Goal: Contribute content: Contribute content

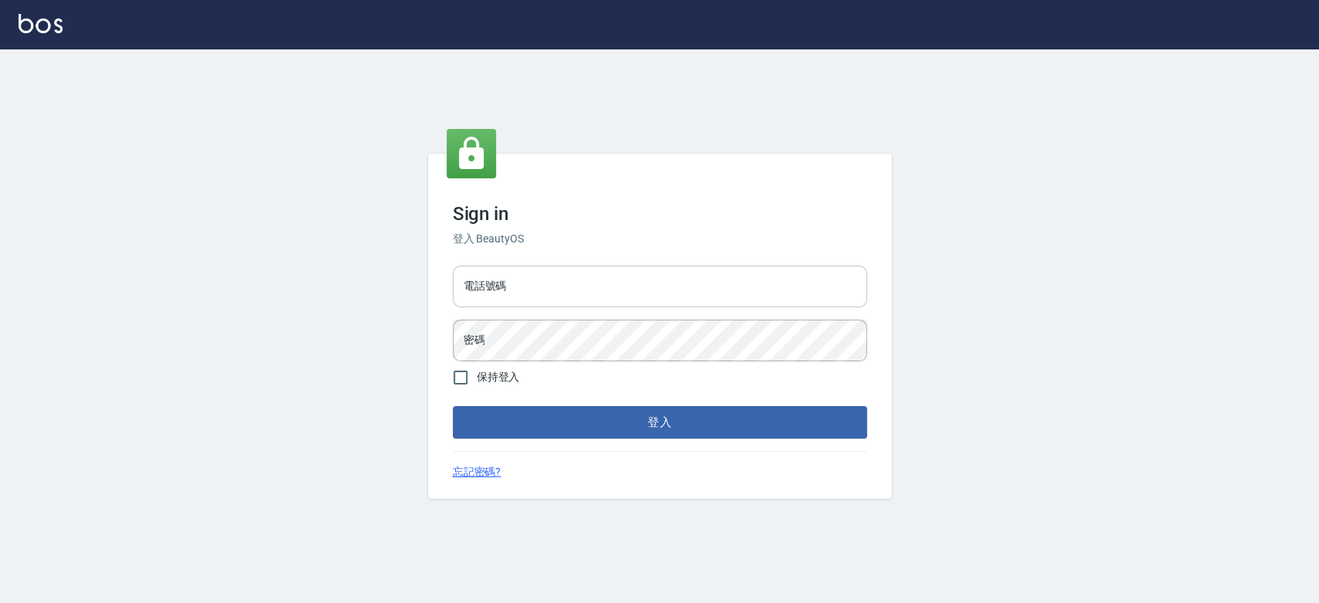
click at [519, 282] on input "電話號碼" at bounding box center [660, 287] width 414 height 42
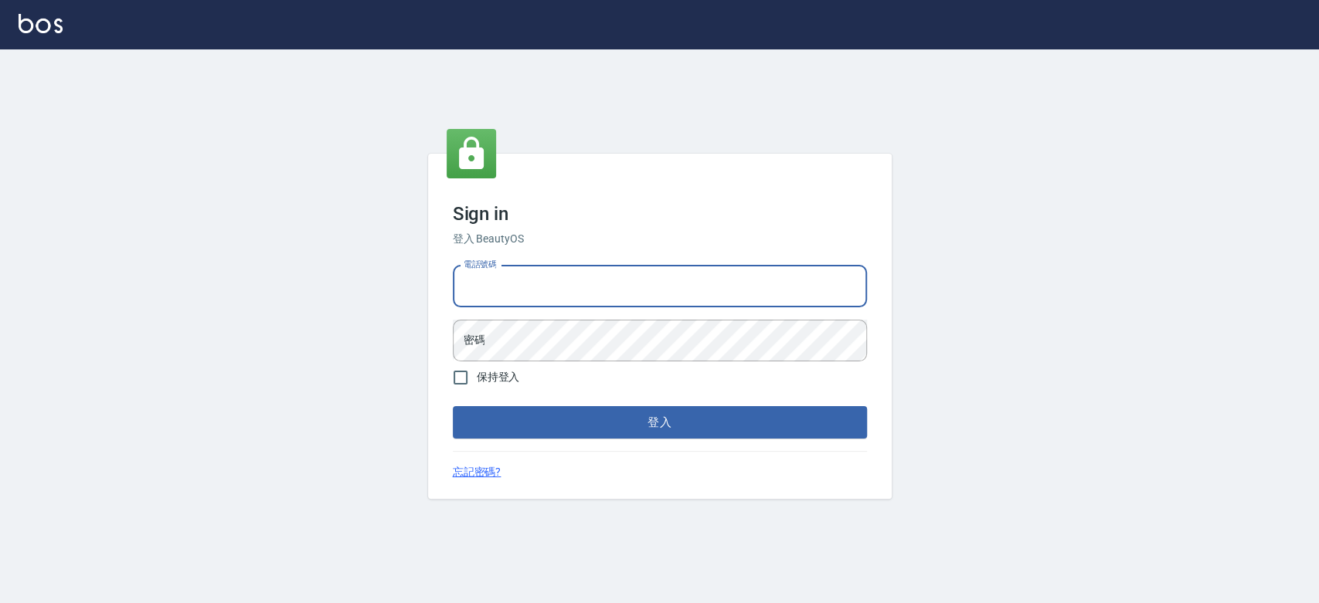
type input "0921342116"
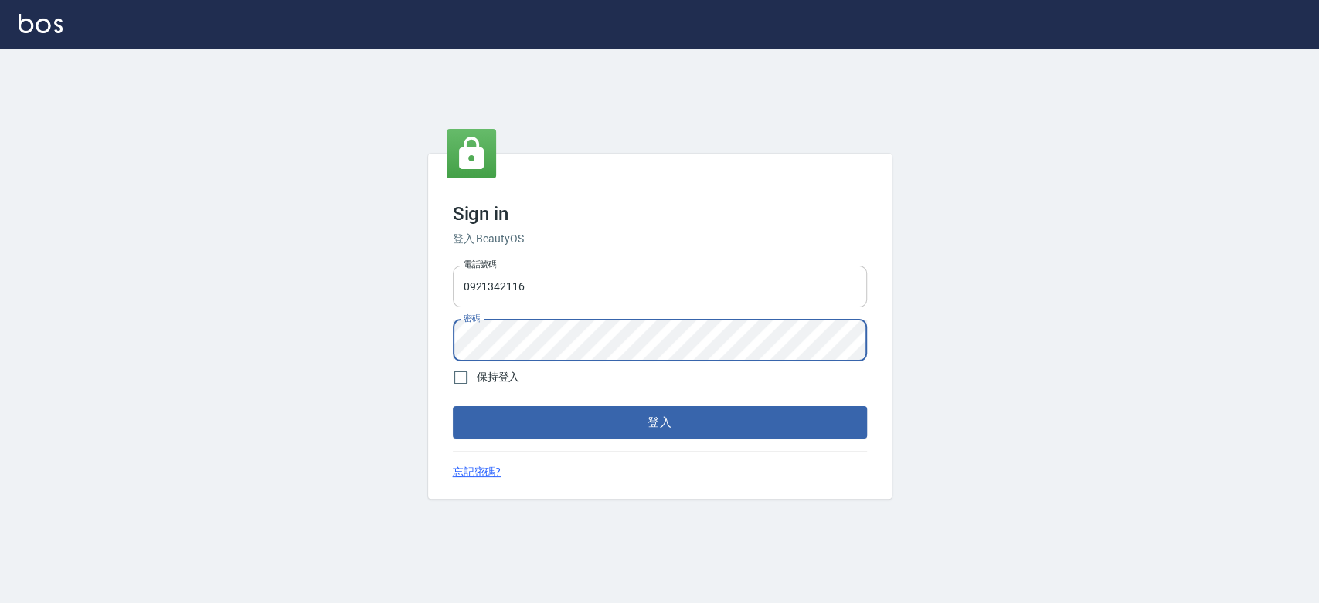
click at [453, 406] on button "登入" at bounding box center [660, 422] width 414 height 32
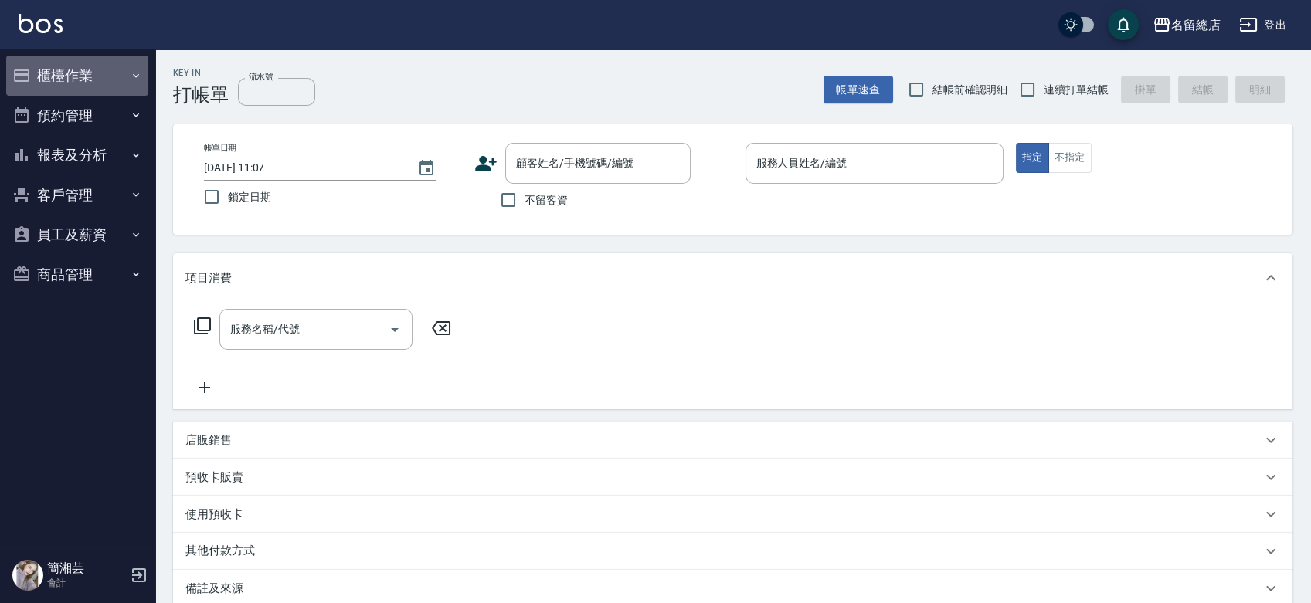
click at [105, 69] on button "櫃檯作業" at bounding box center [77, 76] width 142 height 40
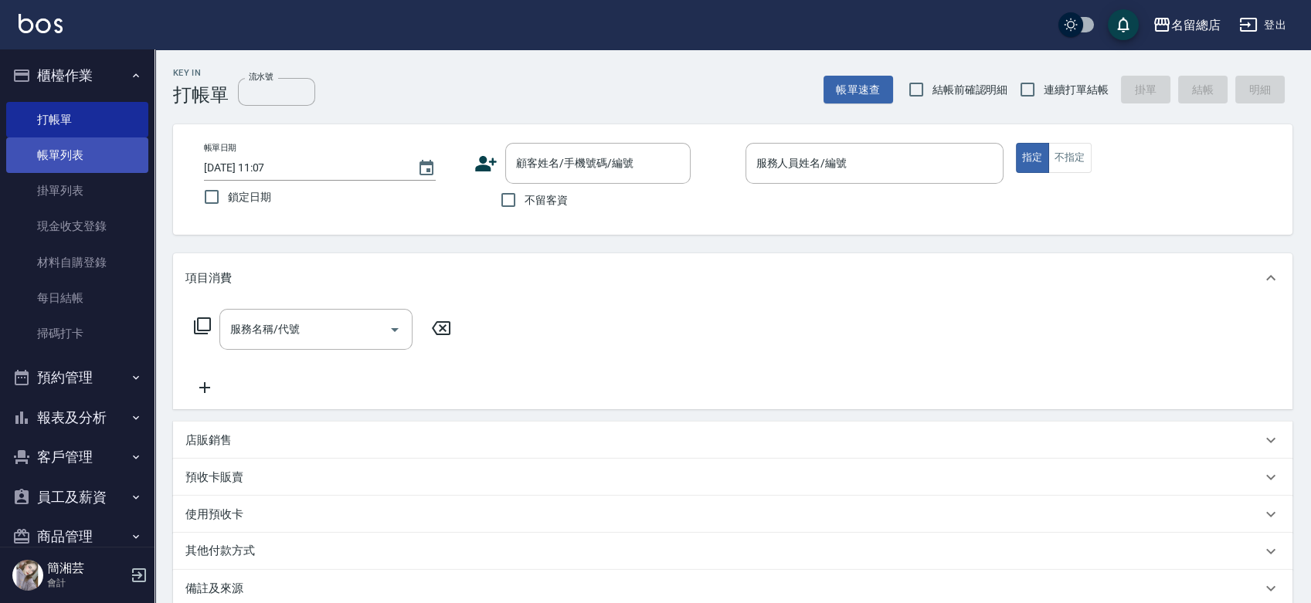
click at [99, 147] on link "帳單列表" at bounding box center [77, 156] width 142 height 36
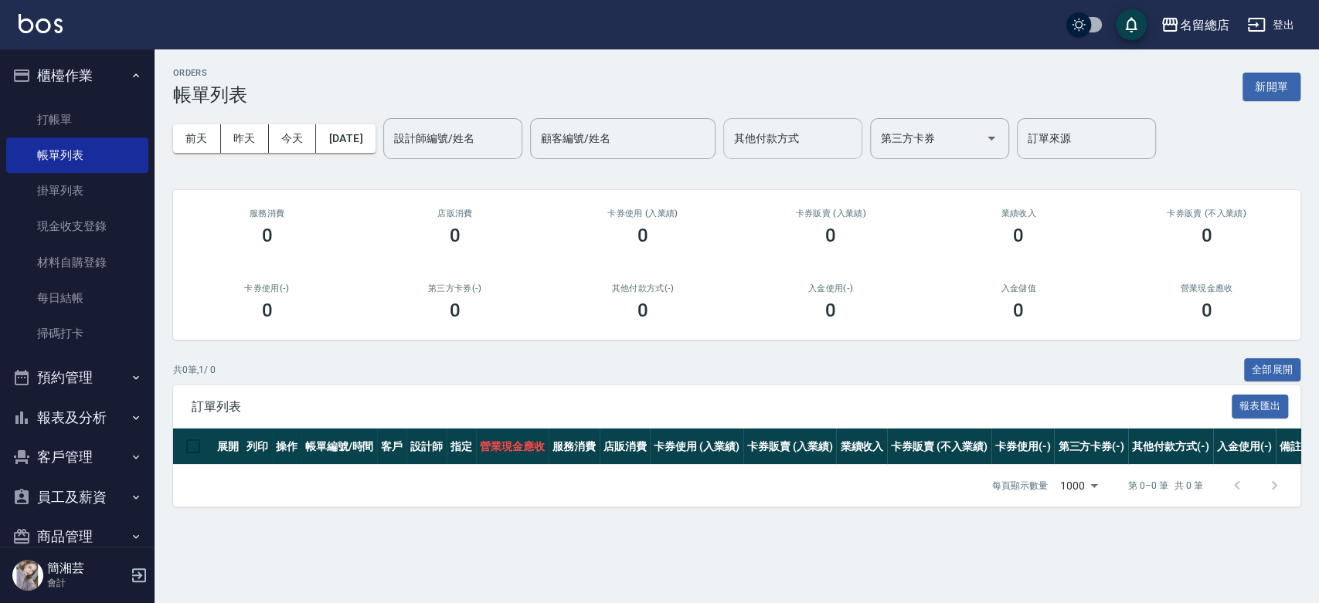
click at [834, 158] on div "其他付款方式" at bounding box center [792, 138] width 139 height 41
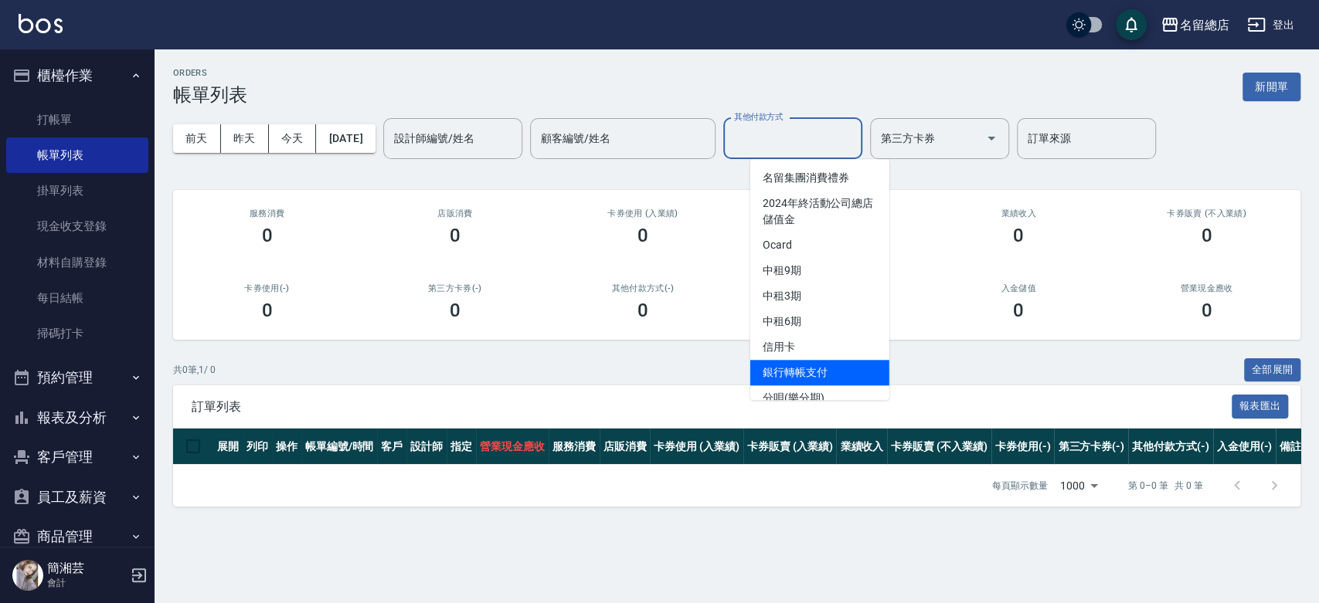
click at [794, 369] on span "銀行轉帳支付" at bounding box center [819, 372] width 139 height 25
type input "銀行轉帳支付"
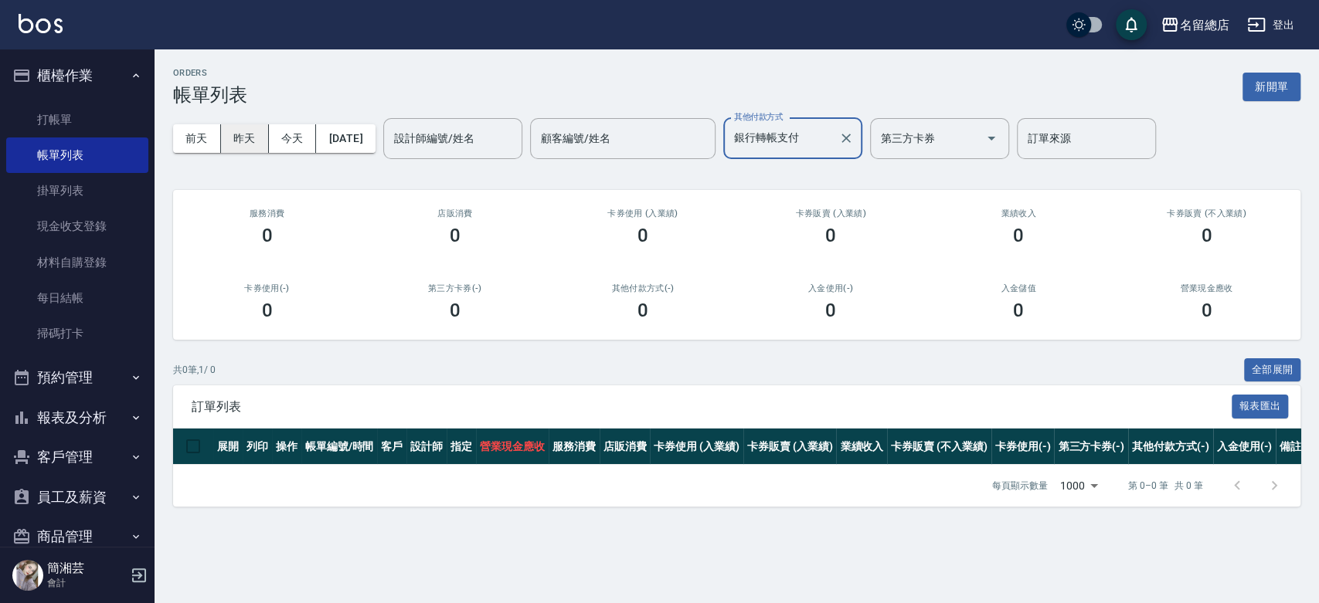
click at [236, 124] on button "昨天" at bounding box center [245, 138] width 48 height 29
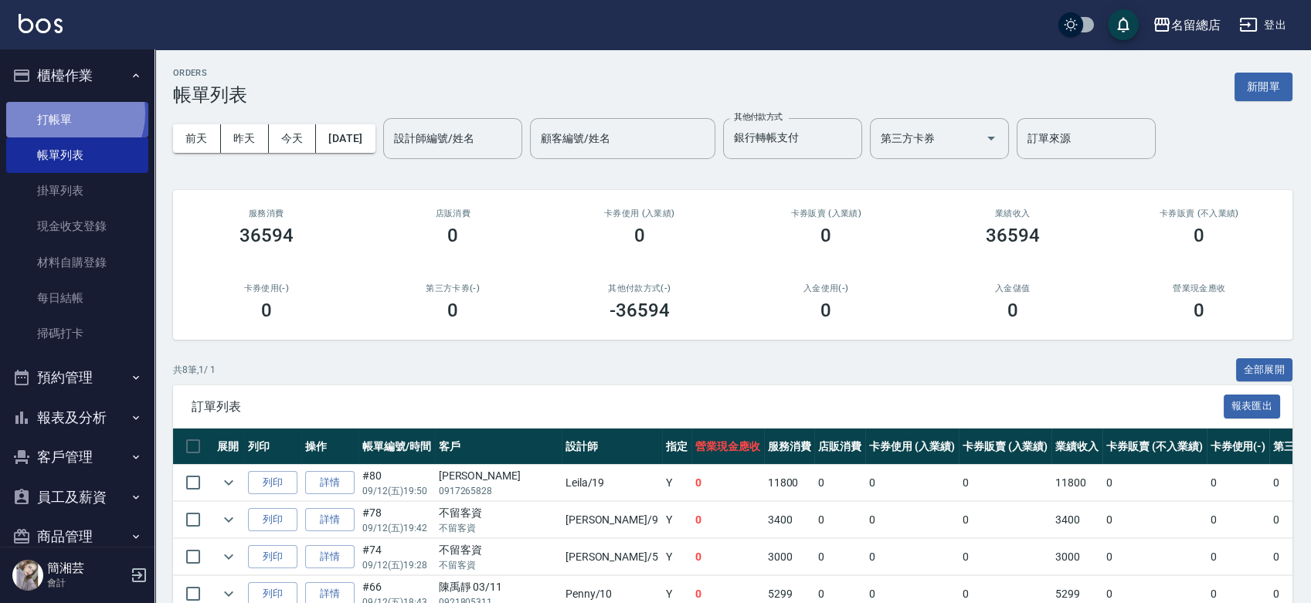
click at [68, 113] on link "打帳單" at bounding box center [77, 120] width 142 height 36
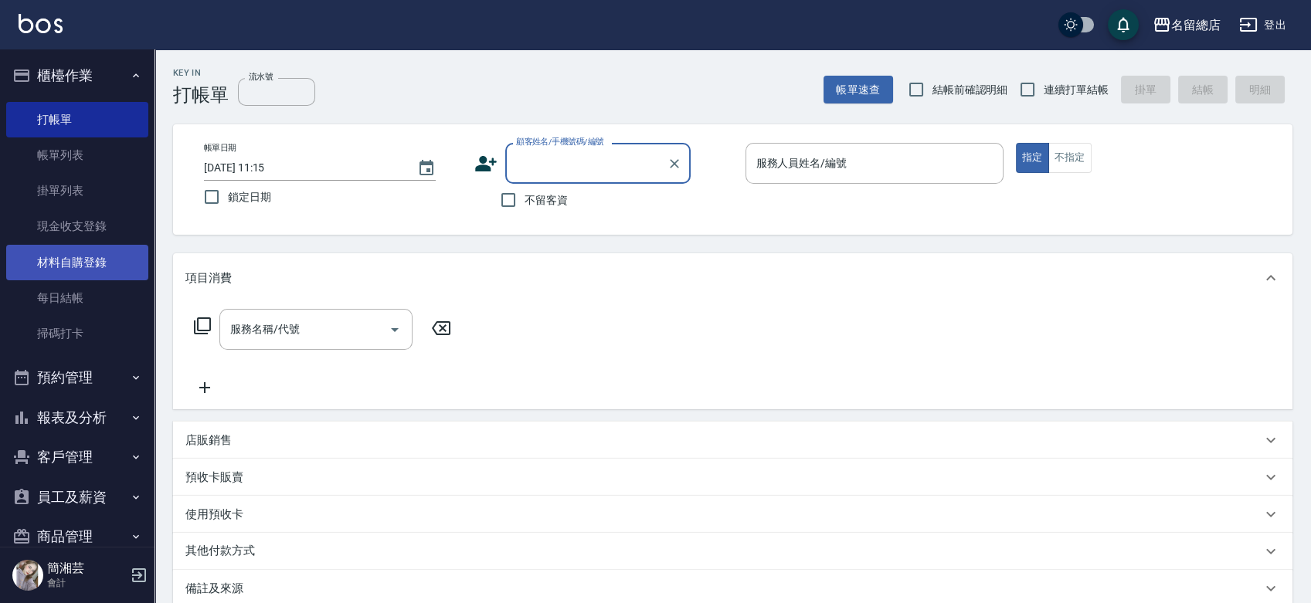
click at [105, 253] on link "材料自購登錄" at bounding box center [77, 263] width 142 height 36
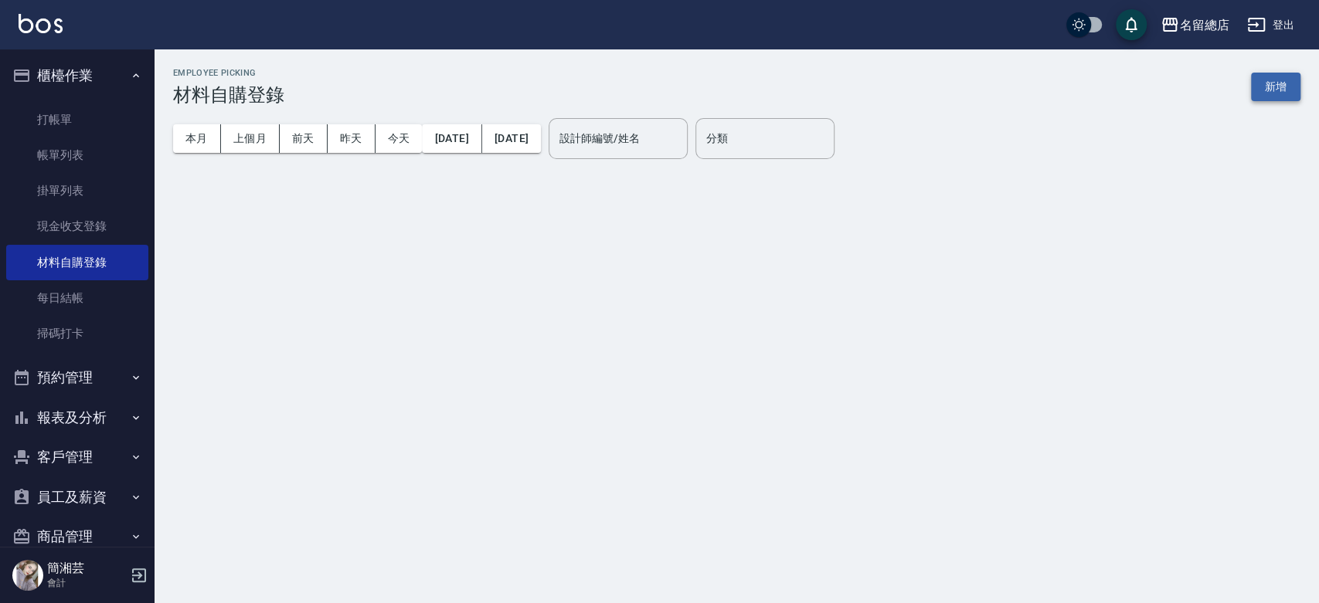
click at [1280, 80] on button "新增" at bounding box center [1275, 87] width 49 height 29
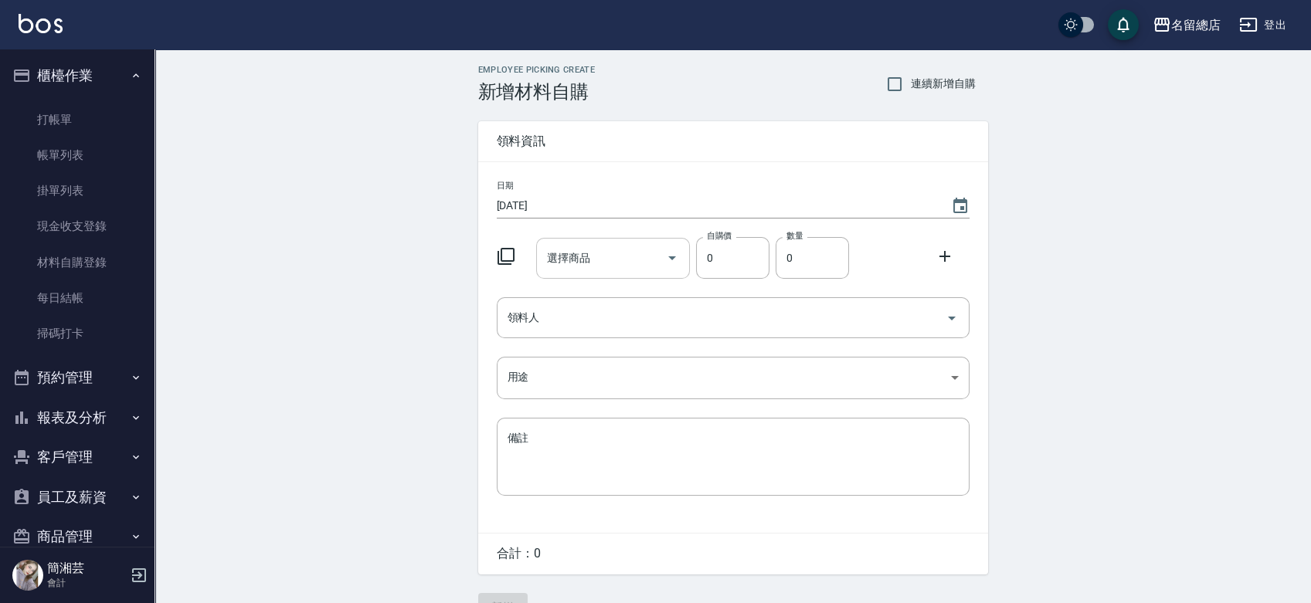
click at [630, 260] on input "選擇商品" at bounding box center [601, 258] width 117 height 27
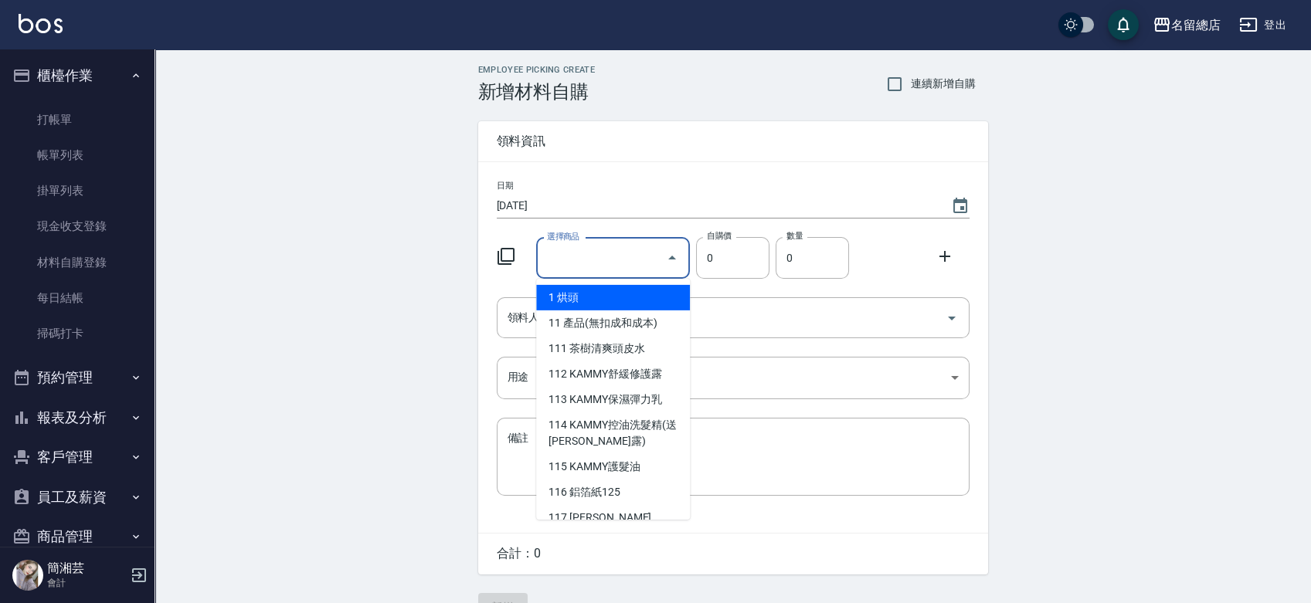
type input "6%色水"
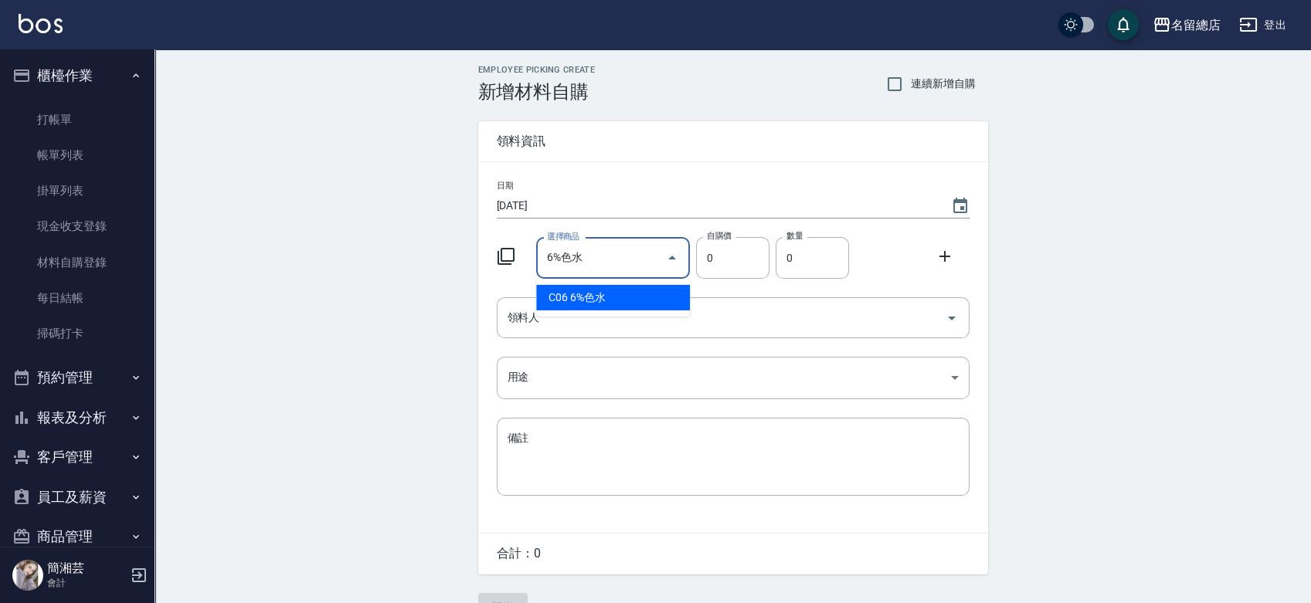
click at [614, 303] on li "C06 6%色水" at bounding box center [613, 297] width 154 height 25
type input "105"
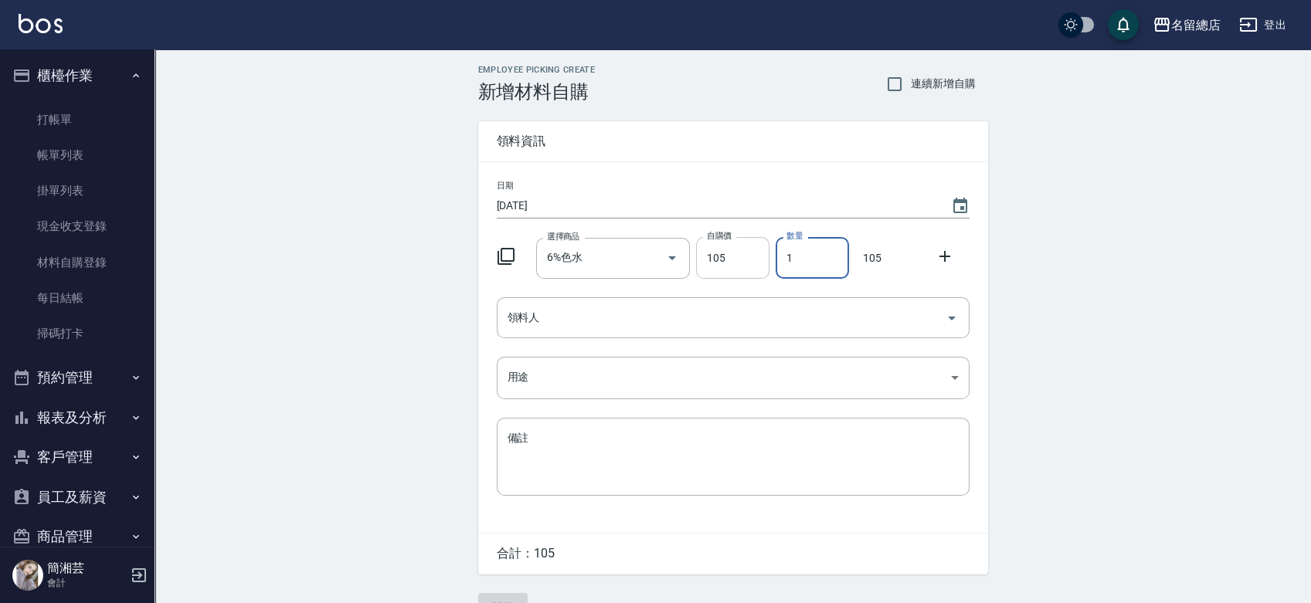
drag, startPoint x: 827, startPoint y: 257, endPoint x: 734, endPoint y: 270, distance: 93.8
click at [734, 270] on div "選擇商品 6%色水 選擇商品 自購價 105 自購價 數量 1 數量 105" at bounding box center [730, 255] width 479 height 48
type input "6"
drag, startPoint x: 603, startPoint y: 345, endPoint x: 601, endPoint y: 335, distance: 9.4
click at [603, 344] on div "日期 2025/09/13 選擇商品 6%色水 選擇商品 自購價 105 自購價 數量 6 數量 630 領料人 領料人 用途 ​ 用途 備註 x 備註" at bounding box center [733, 347] width 510 height 371
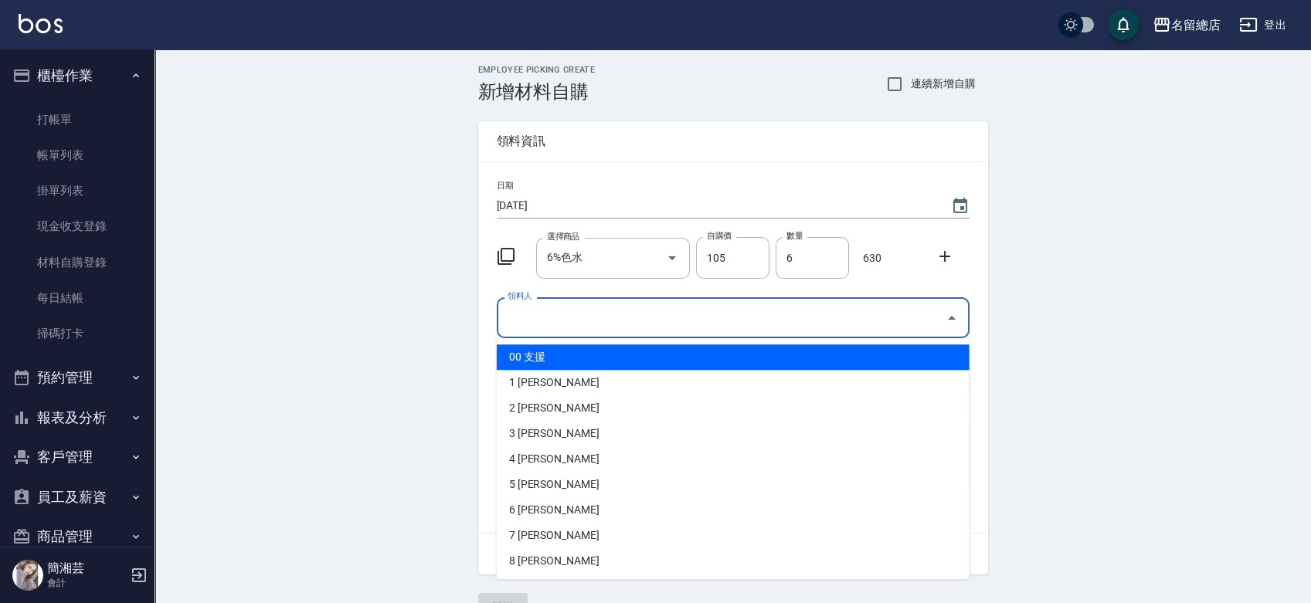
click at [596, 320] on input "領料人" at bounding box center [722, 317] width 436 height 27
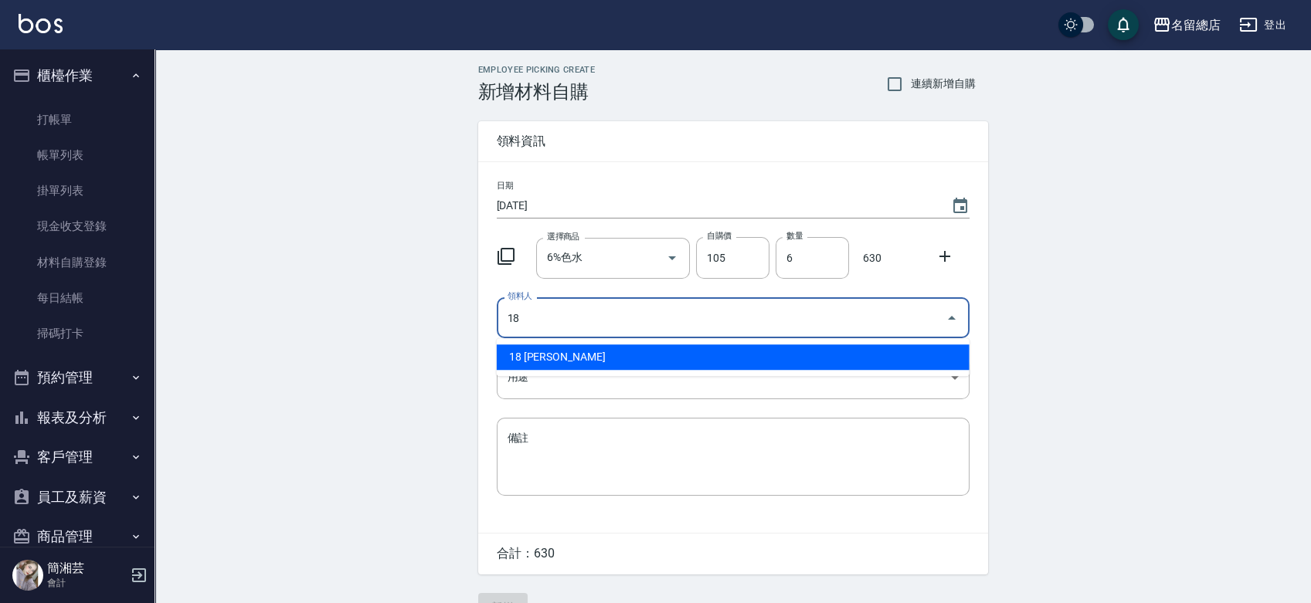
type input "18 陳姿菱"
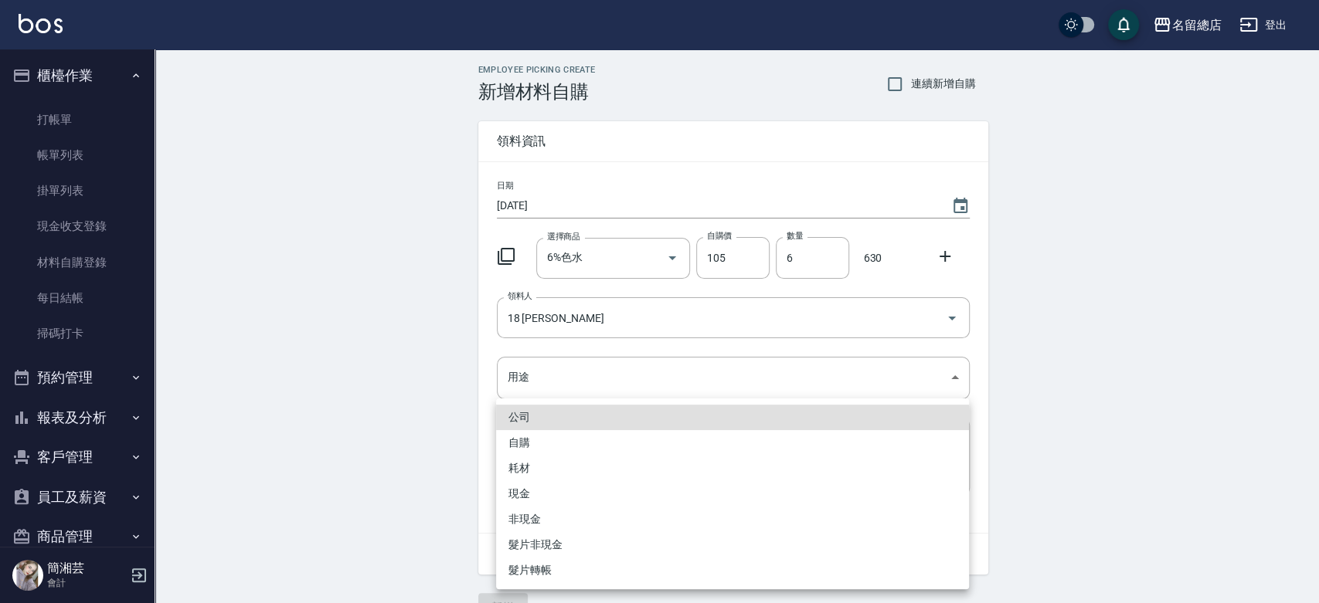
click at [520, 434] on li "自購" at bounding box center [732, 442] width 473 height 25
type input "自購"
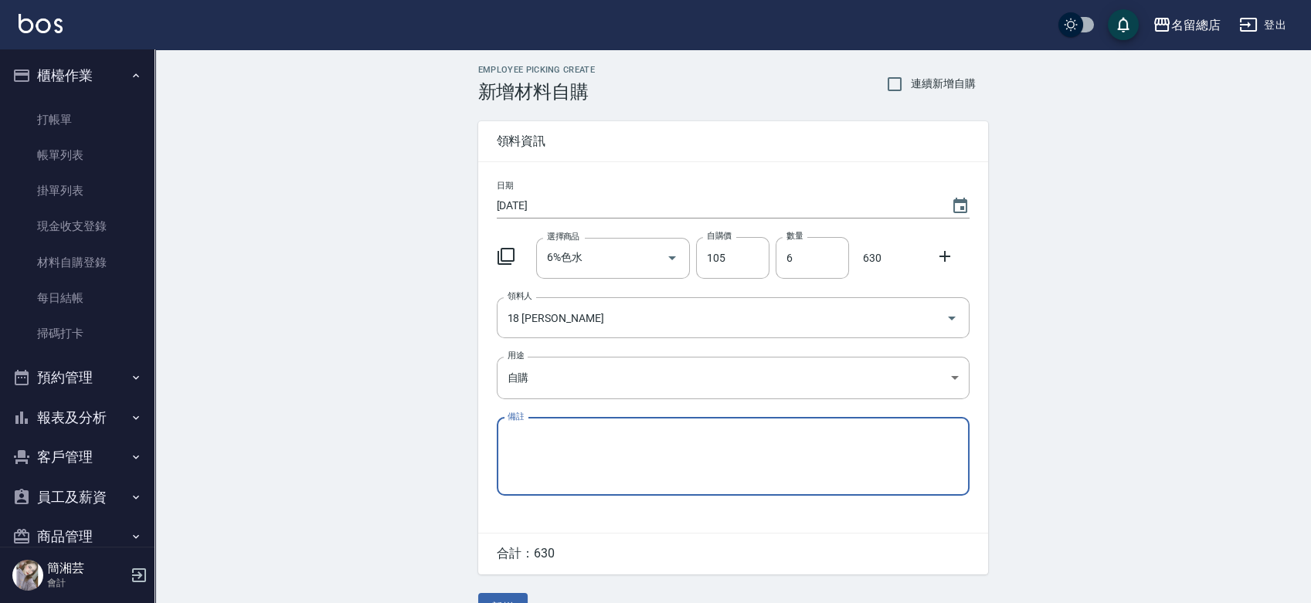
scroll to position [34, 0]
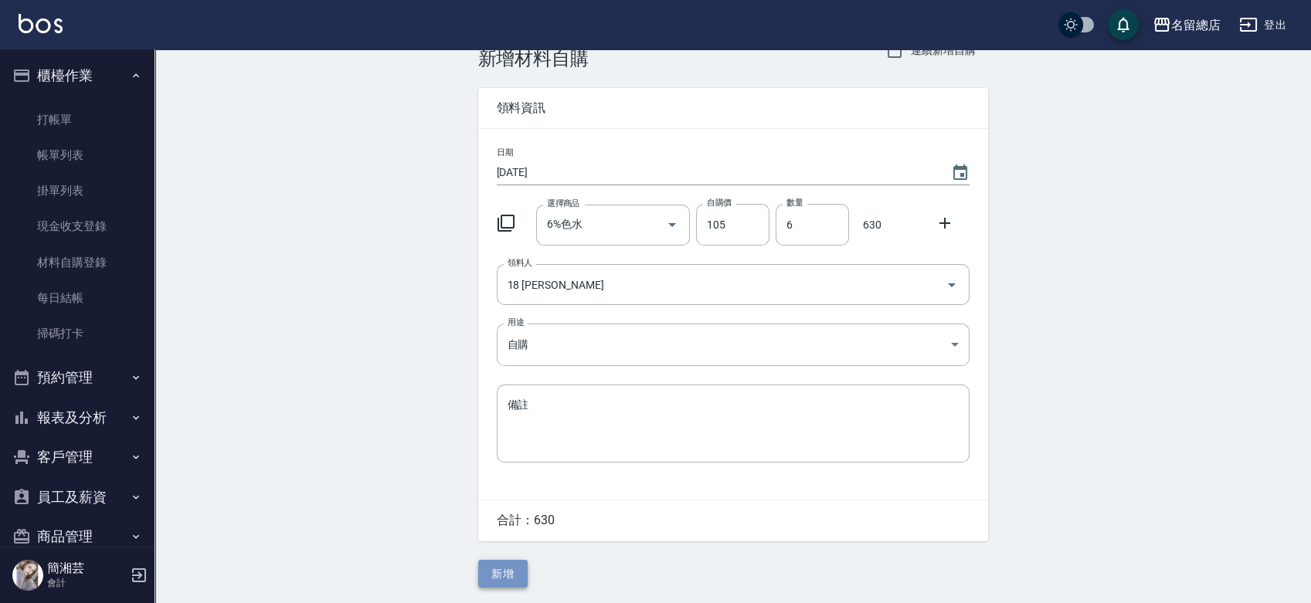
click at [516, 576] on button "新增" at bounding box center [502, 574] width 49 height 29
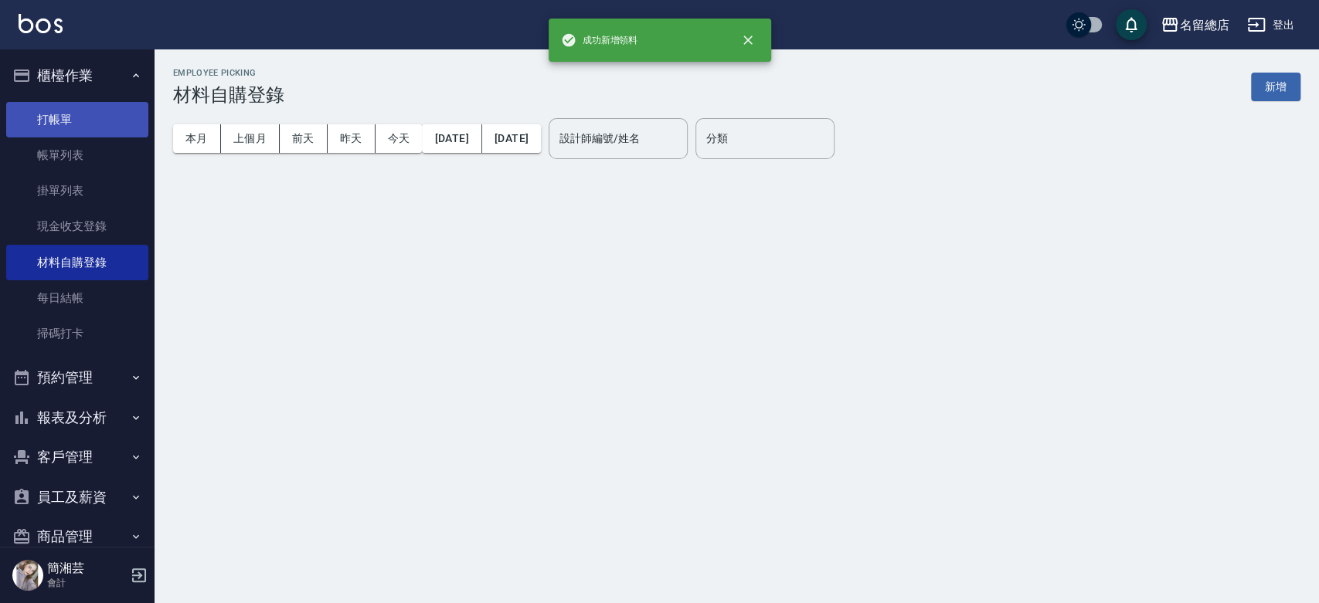
click at [98, 104] on link "打帳單" at bounding box center [77, 120] width 142 height 36
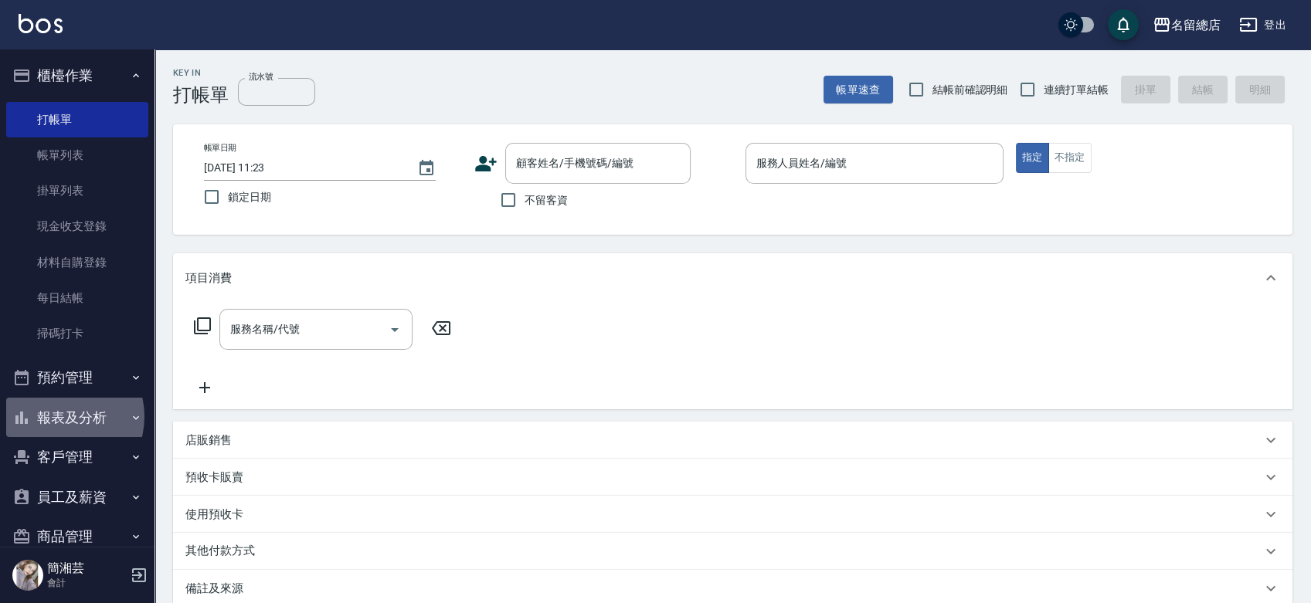
click at [62, 420] on button "報表及分析" at bounding box center [77, 418] width 142 height 40
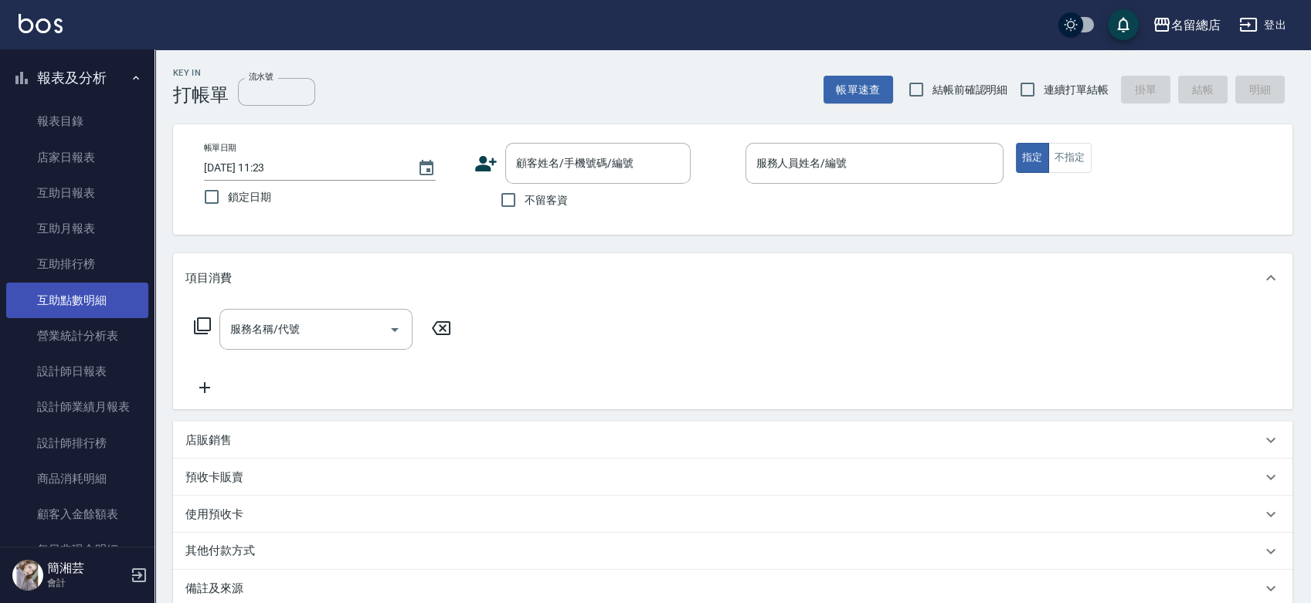
scroll to position [343, 0]
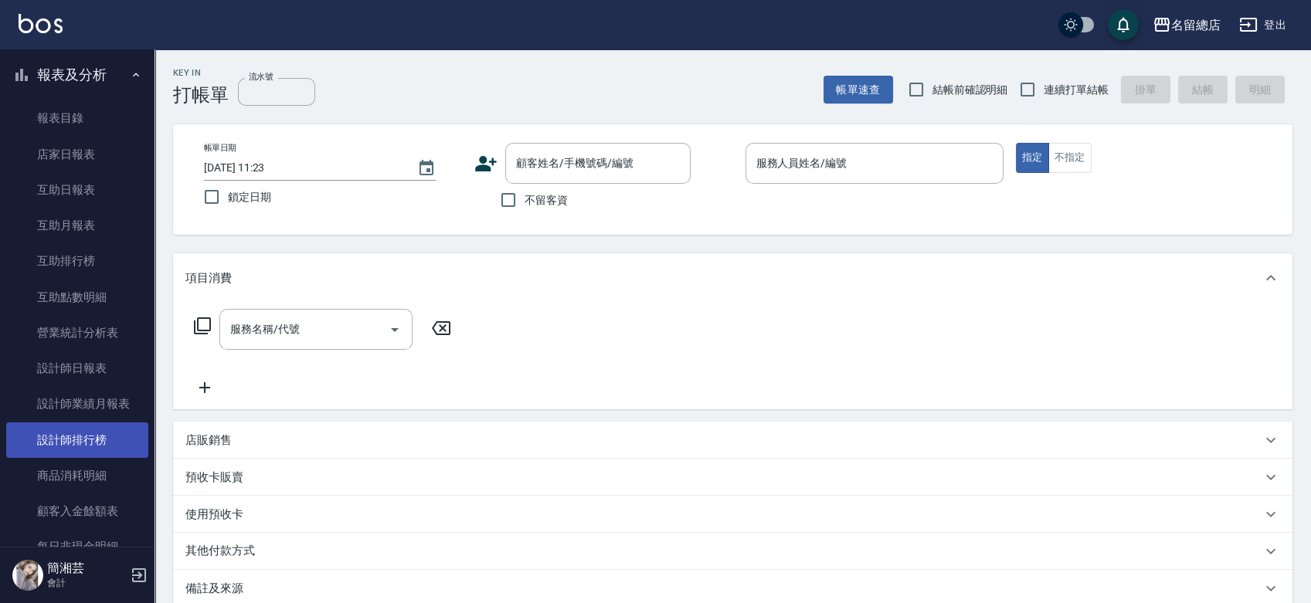
click at [83, 438] on link "設計師排行榜" at bounding box center [77, 441] width 142 height 36
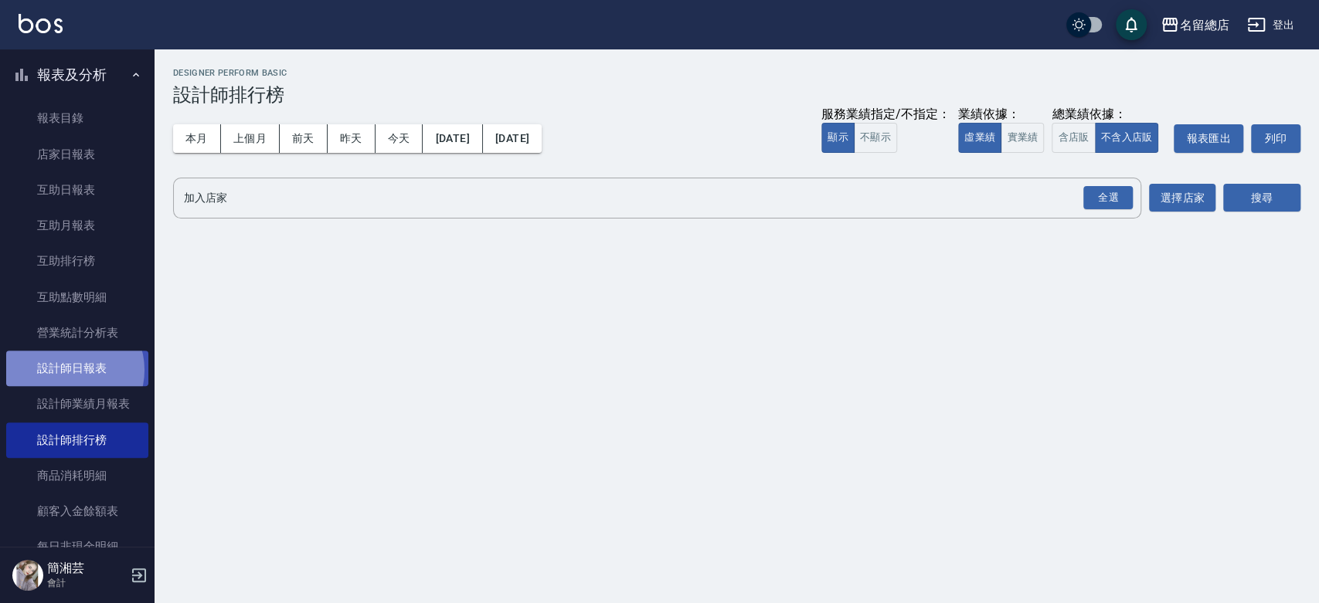
click at [70, 370] on link "設計師日報表" at bounding box center [77, 369] width 142 height 36
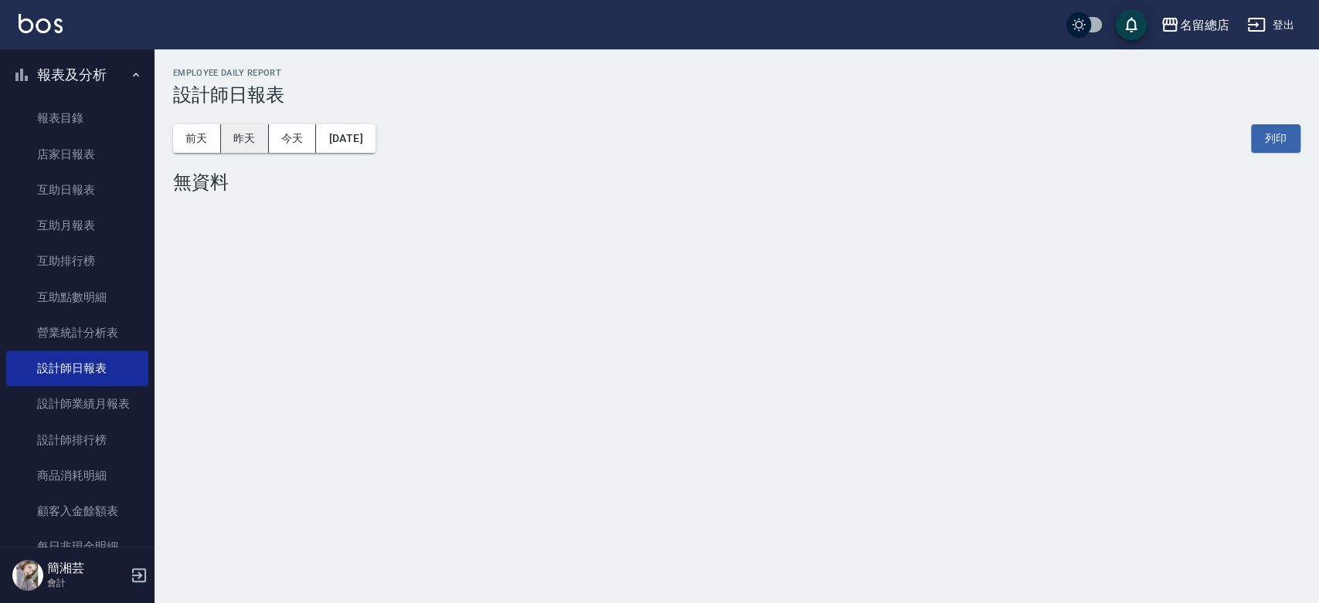
click at [240, 144] on button "昨天" at bounding box center [245, 138] width 48 height 29
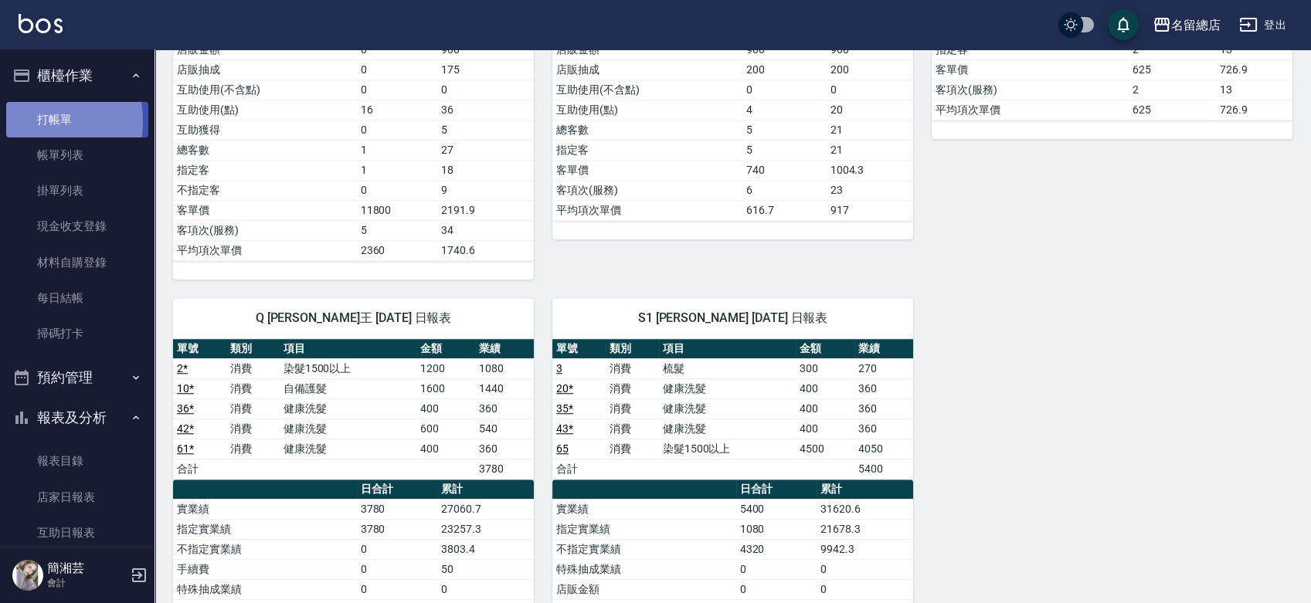
click at [22, 121] on link "打帳單" at bounding box center [77, 120] width 142 height 36
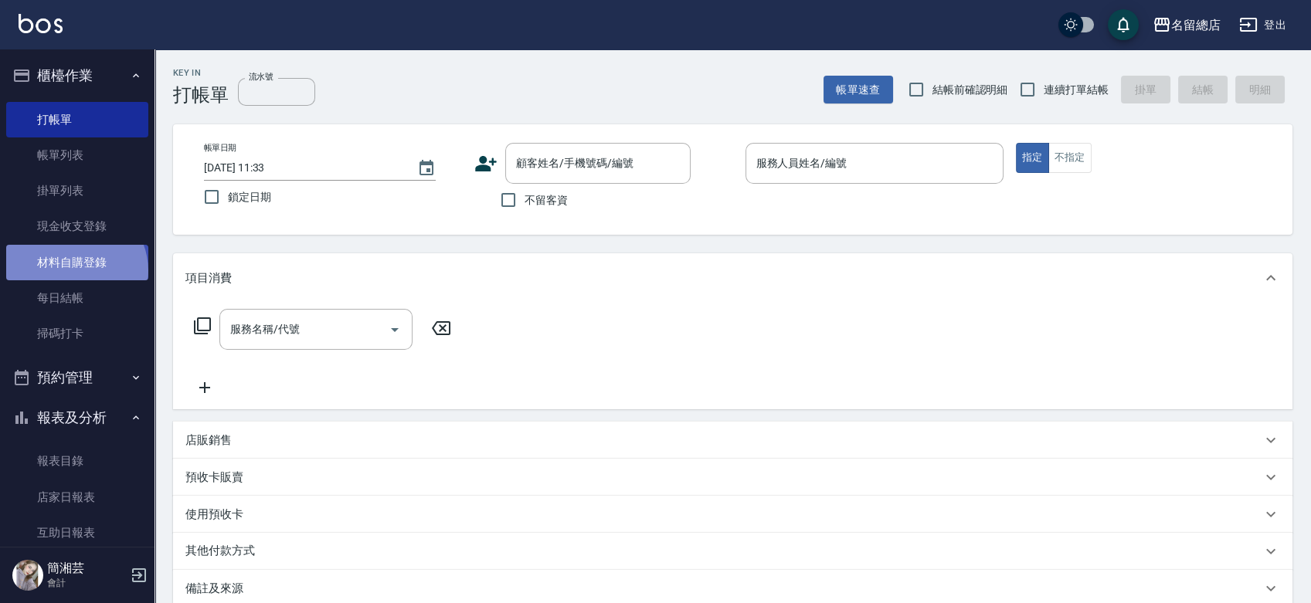
click at [74, 270] on link "材料自購登錄" at bounding box center [77, 263] width 142 height 36
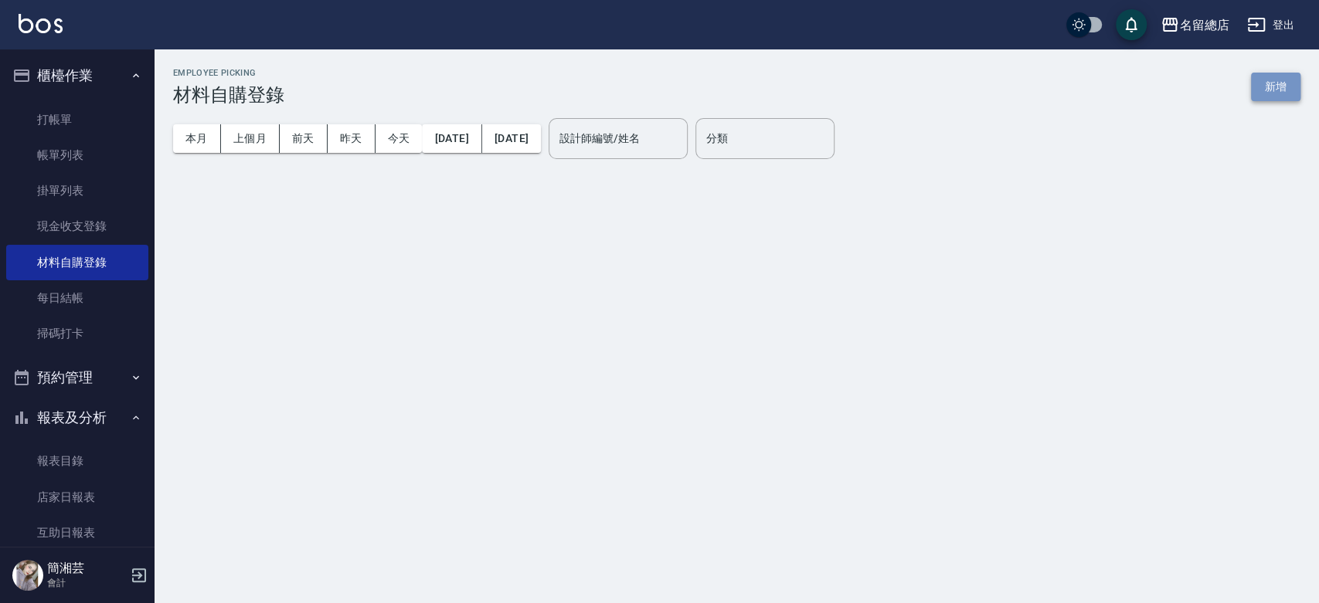
click at [1273, 83] on button "新增" at bounding box center [1275, 87] width 49 height 29
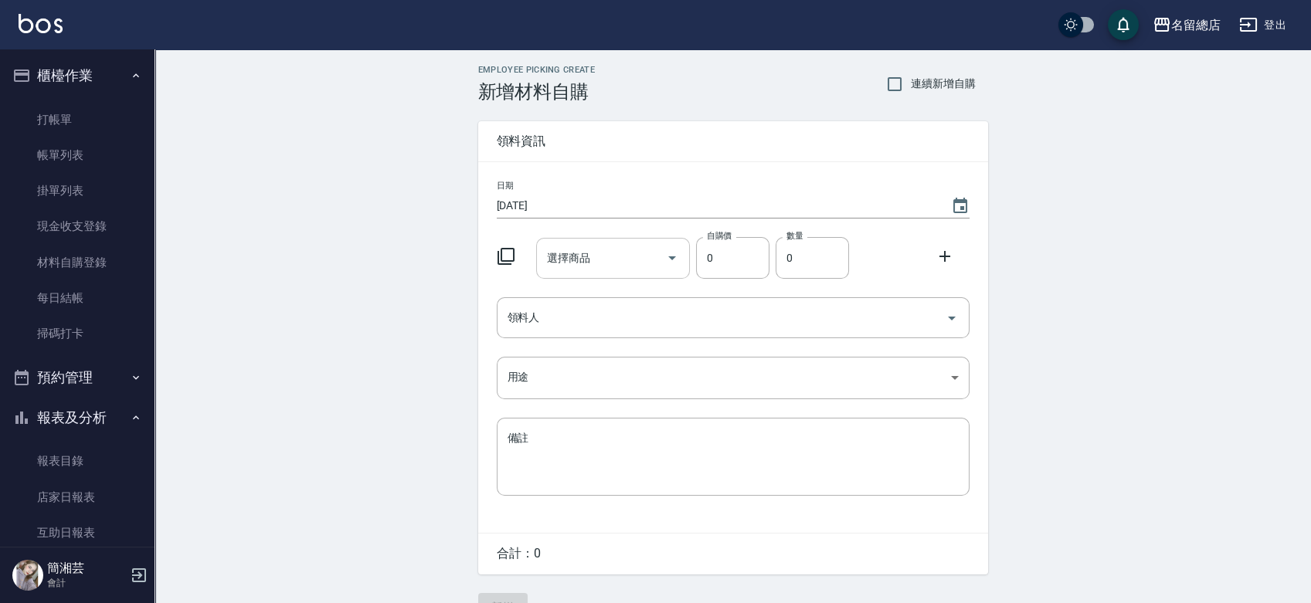
click at [588, 265] on input "選擇商品" at bounding box center [601, 258] width 117 height 27
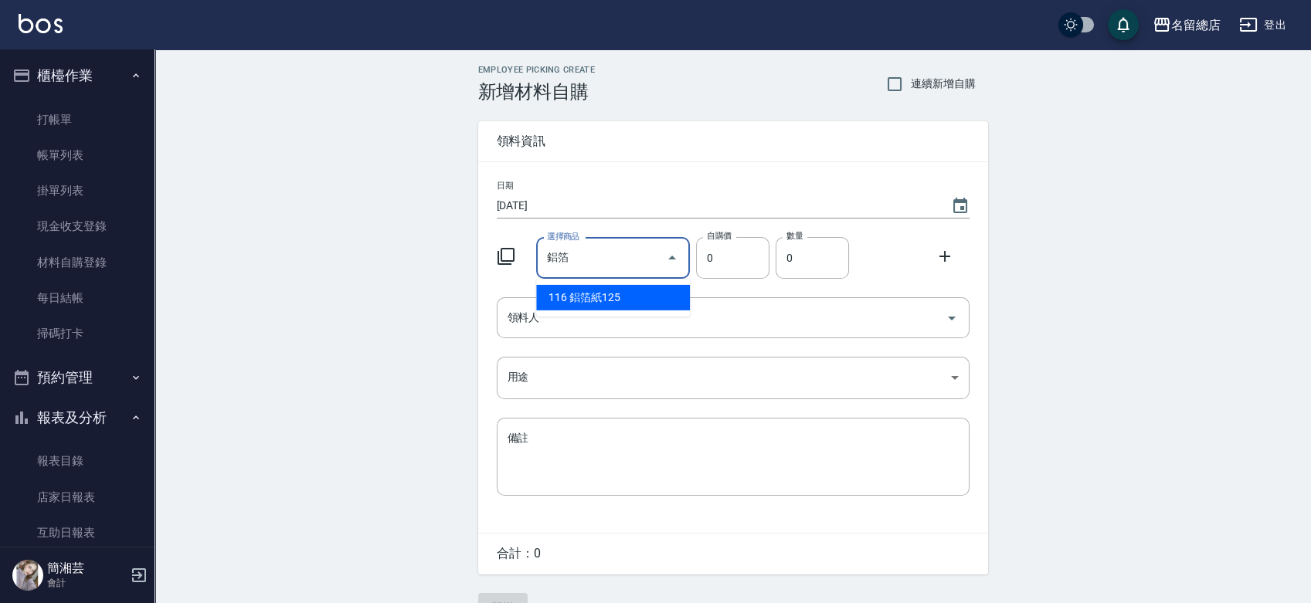
click at [630, 289] on li "116 鋁箔紙125" at bounding box center [613, 297] width 154 height 25
type input "鋁箔紙125"
type input "135"
type input "1"
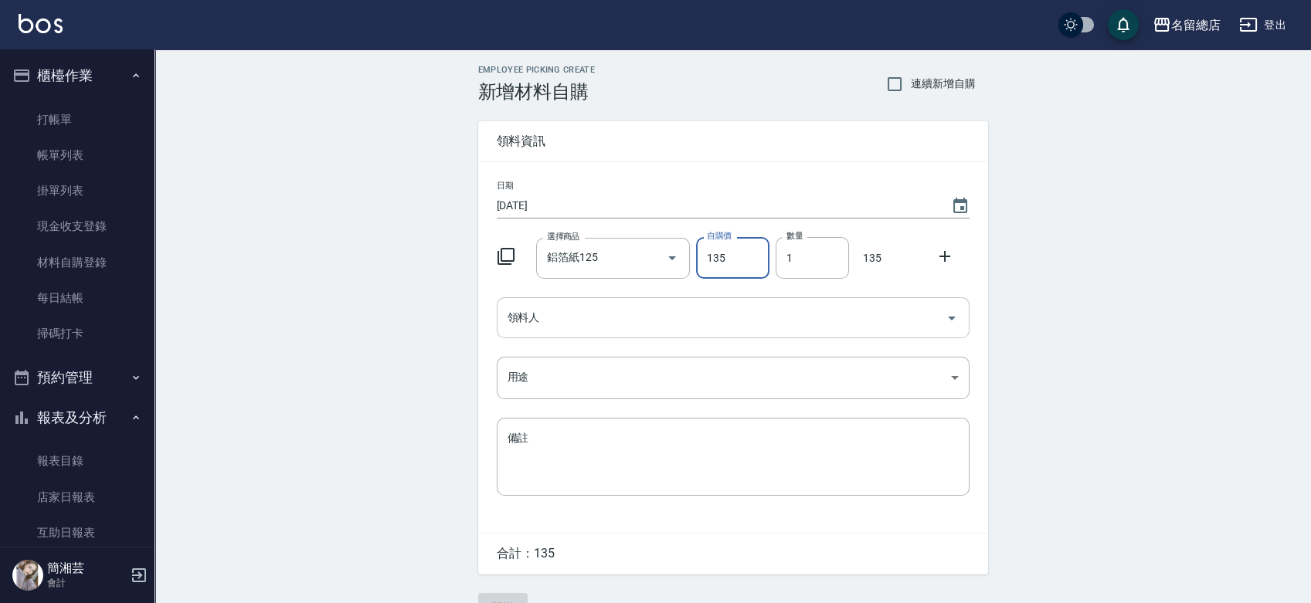
click at [630, 303] on div "領料人" at bounding box center [733, 317] width 473 height 41
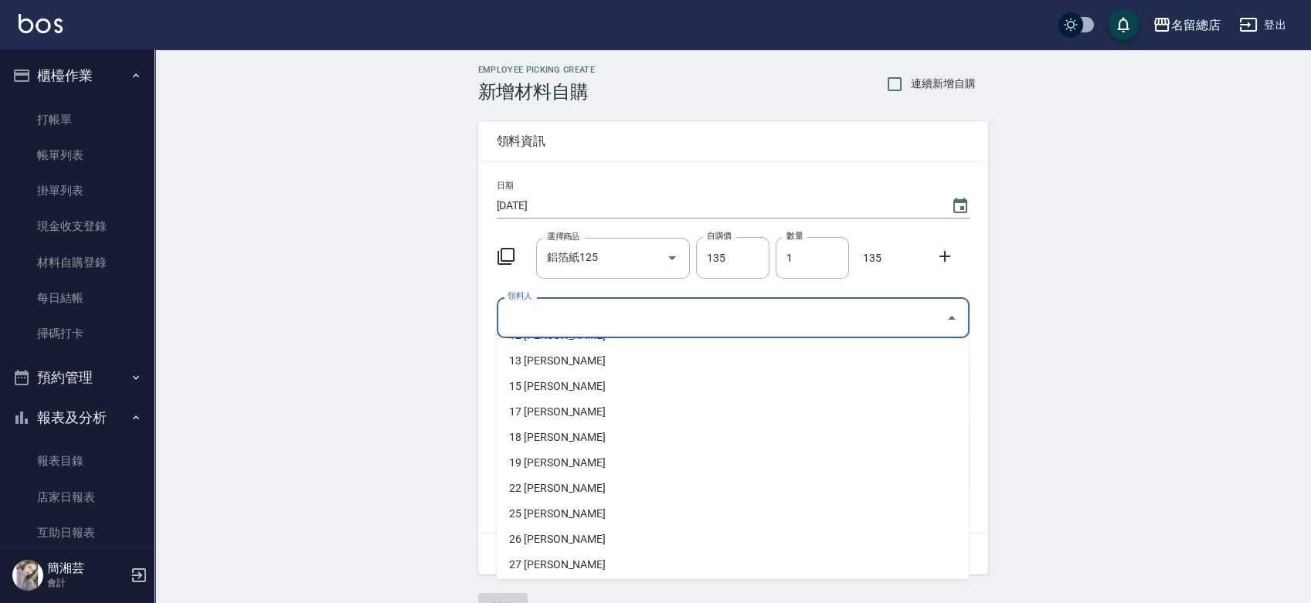
scroll to position [343, 0]
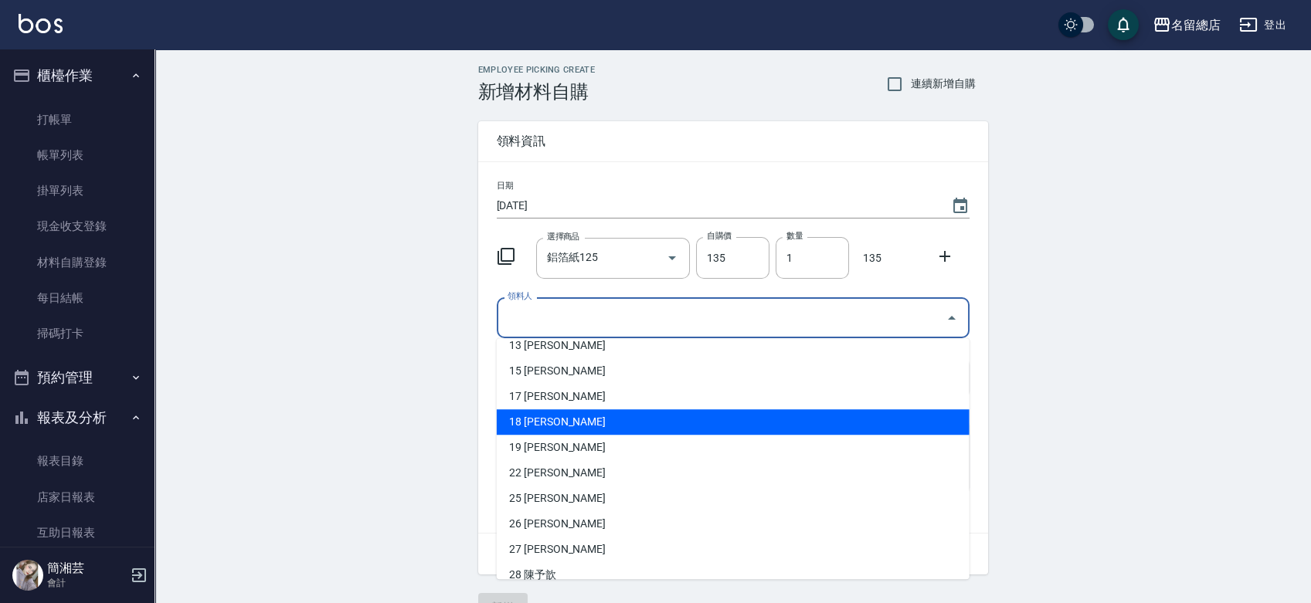
click at [541, 419] on li "18 陳姿菱" at bounding box center [733, 422] width 473 height 25
type input "陳姿菱"
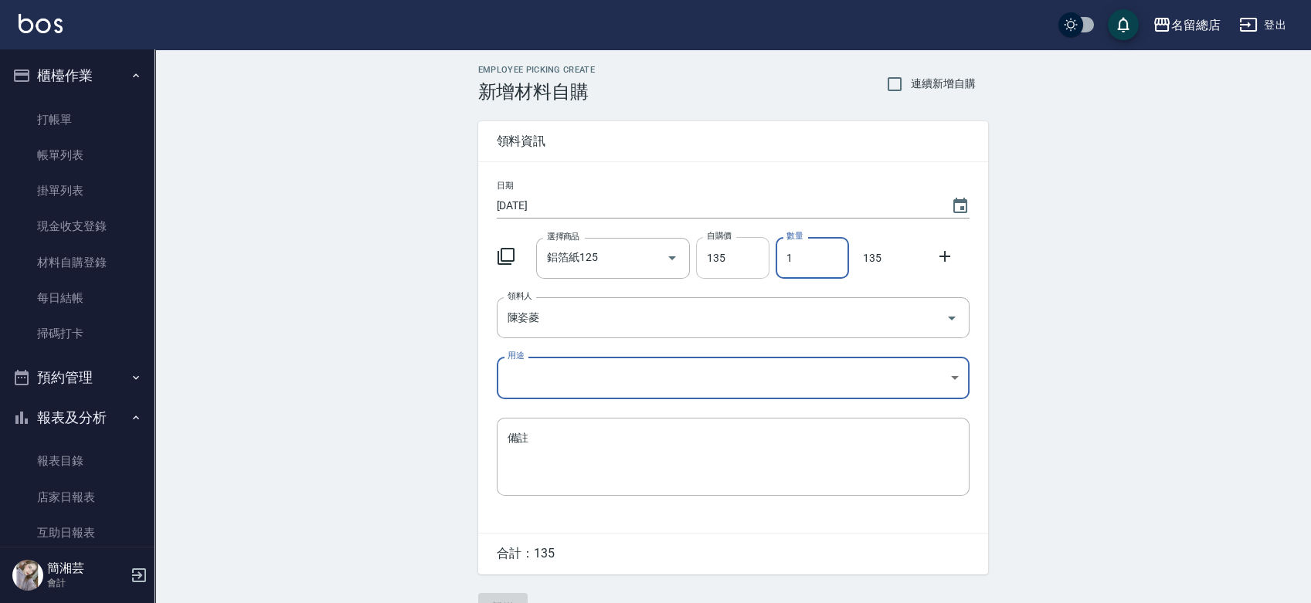
drag, startPoint x: 829, startPoint y: 258, endPoint x: 769, endPoint y: 259, distance: 60.3
click at [769, 259] on div "選擇商品 鋁箔紙125 選擇商品 自購價 135 自購價 數量 1 數量 135" at bounding box center [730, 255] width 479 height 48
type input "2"
click at [711, 376] on body "名留總店 登出 櫃檯作業 打帳單 帳單列表 掛單列表 現金收支登錄 材料自購登錄 每日結帳 掃碼打卡 預約管理 預約管理 單日預約紀錄 單週預約紀錄 報表及分…" at bounding box center [655, 318] width 1311 height 637
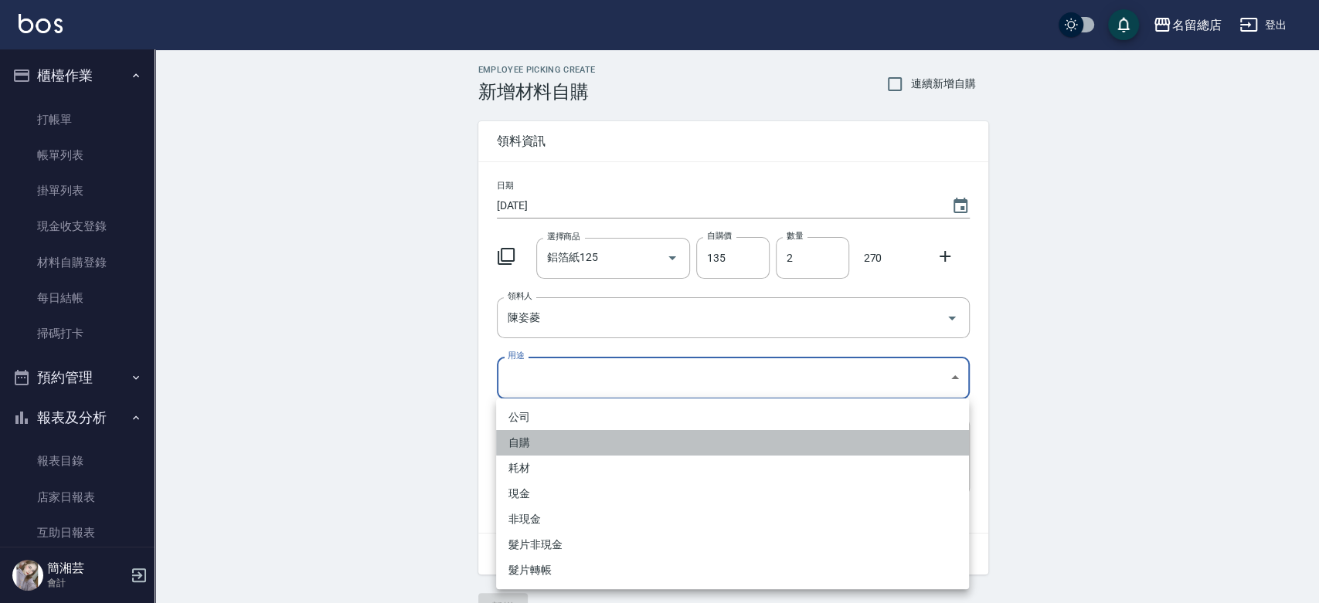
click at [578, 445] on li "自購" at bounding box center [732, 442] width 473 height 25
type input "自購"
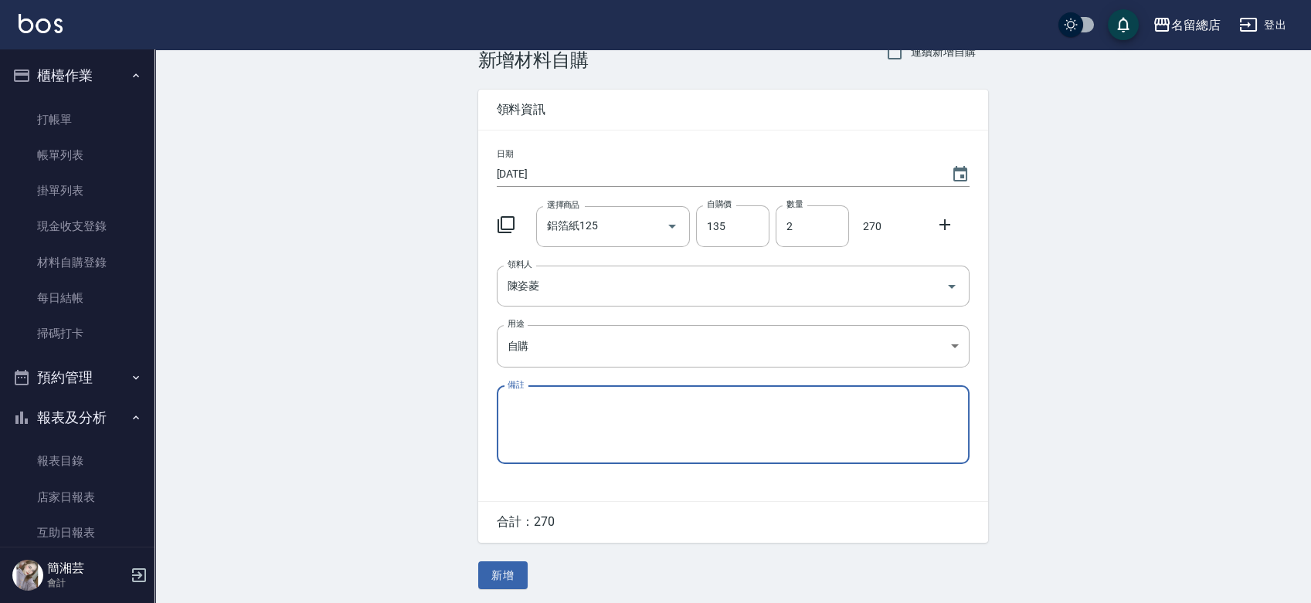
scroll to position [34, 0]
click at [502, 565] on button "新增" at bounding box center [502, 574] width 49 height 29
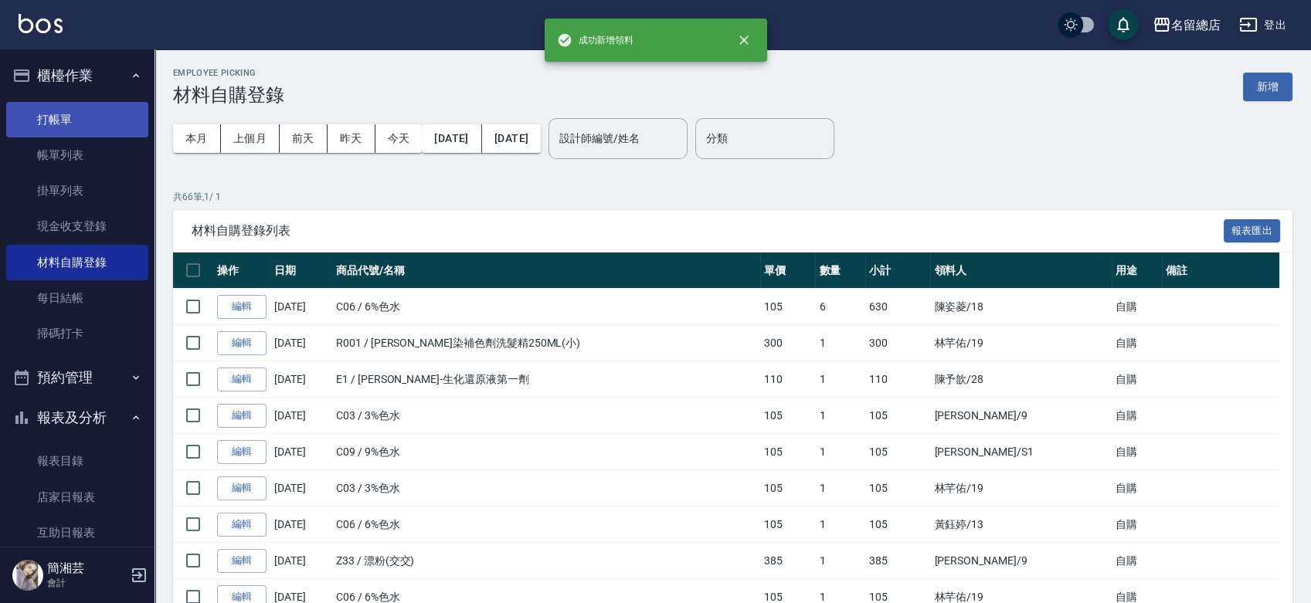
click at [83, 105] on link "打帳單" at bounding box center [77, 120] width 142 height 36
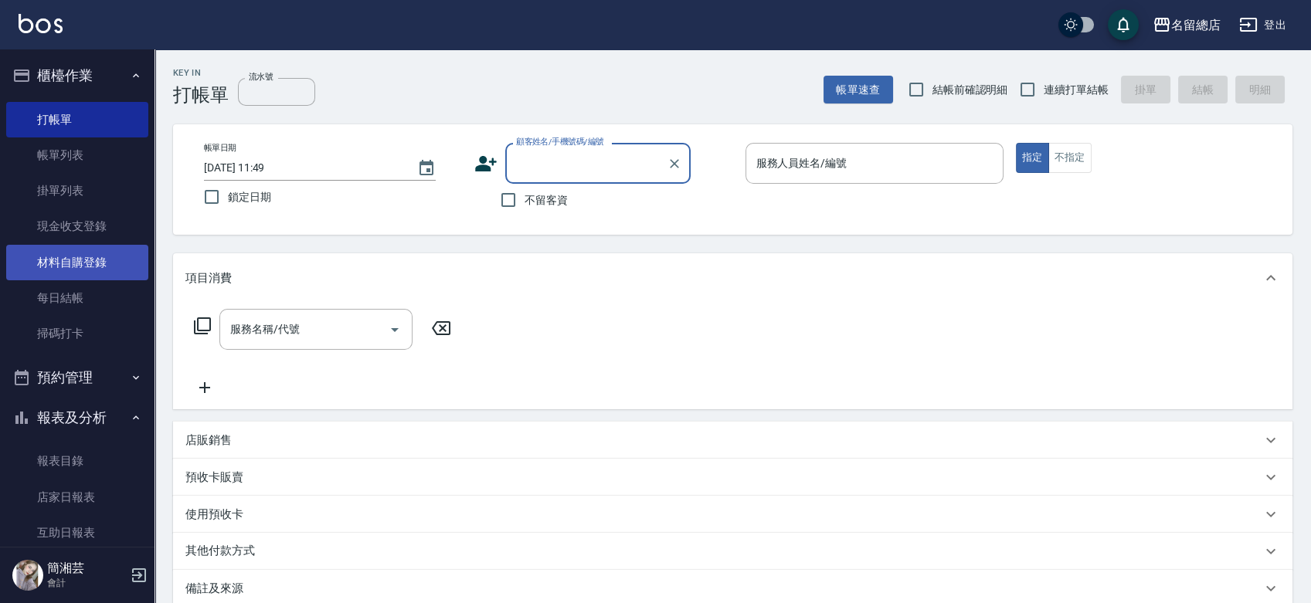
click at [93, 260] on link "材料自購登錄" at bounding box center [77, 263] width 142 height 36
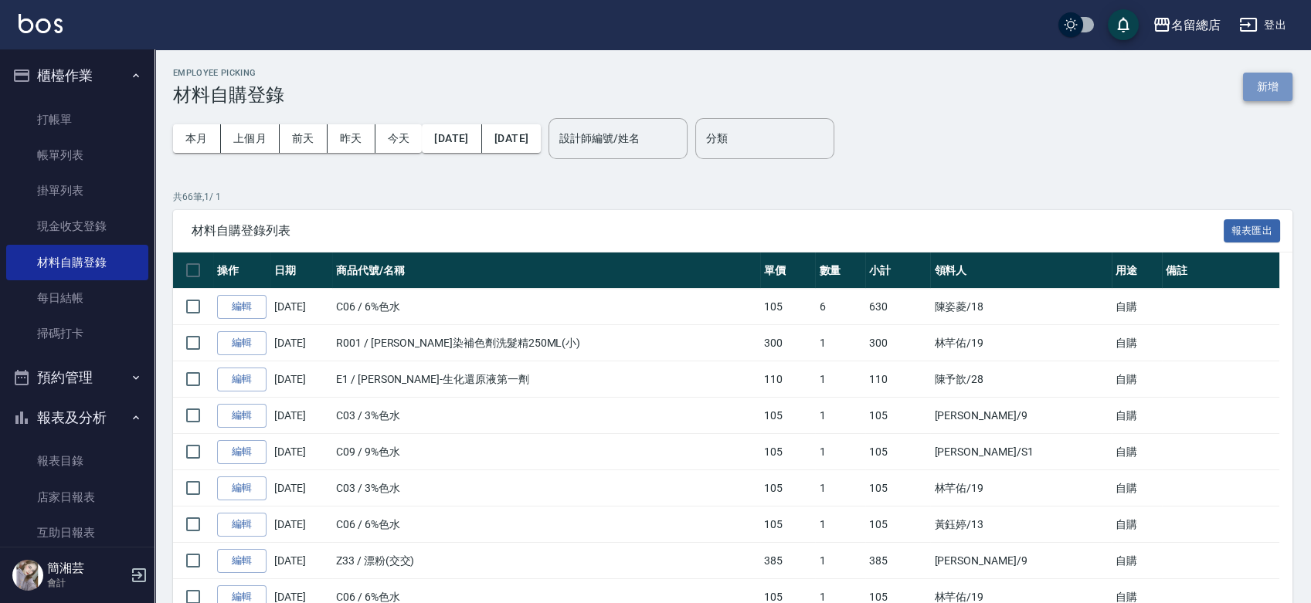
click at [1255, 91] on button "新增" at bounding box center [1267, 87] width 49 height 29
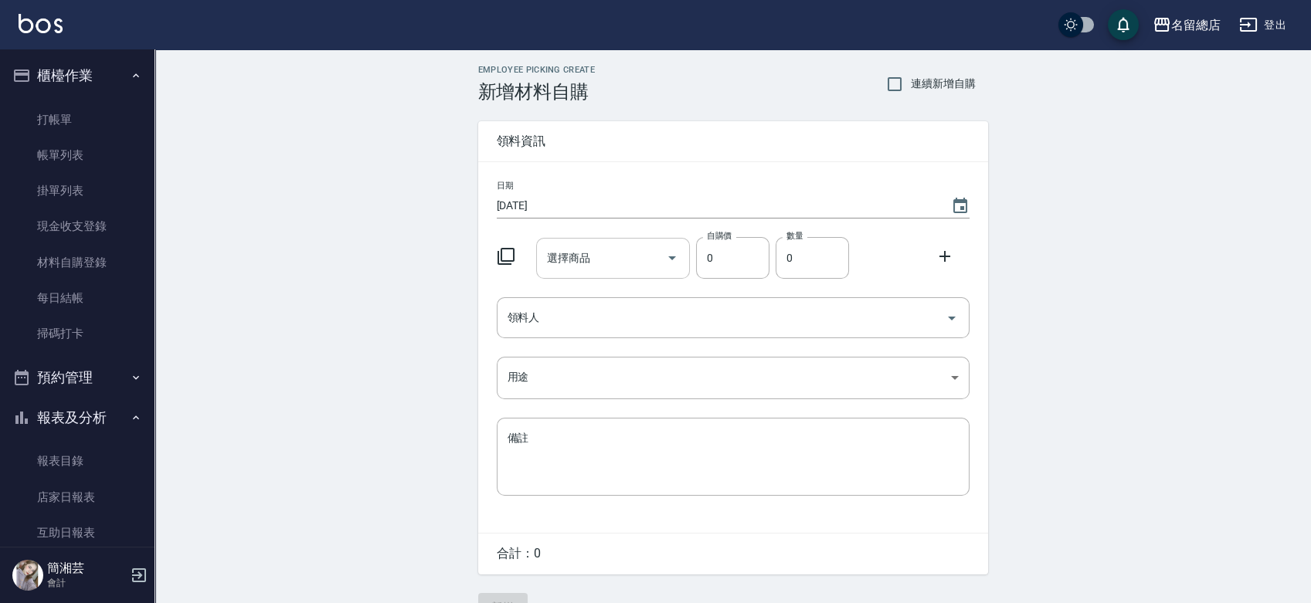
click at [546, 274] on div "選擇商品" at bounding box center [613, 258] width 154 height 41
click at [615, 257] on input "選擇商品" at bounding box center [601, 258] width 117 height 27
type input "6%色水"
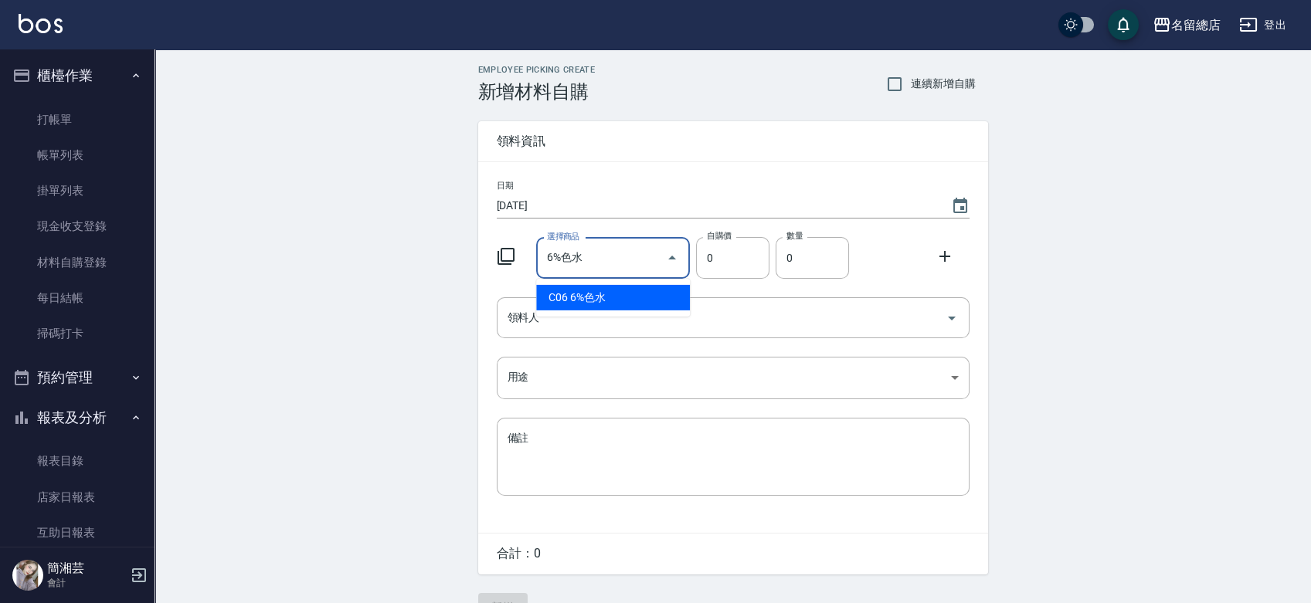
click at [654, 292] on li "C06 6%色水" at bounding box center [613, 297] width 154 height 25
type input "105"
type input "1"
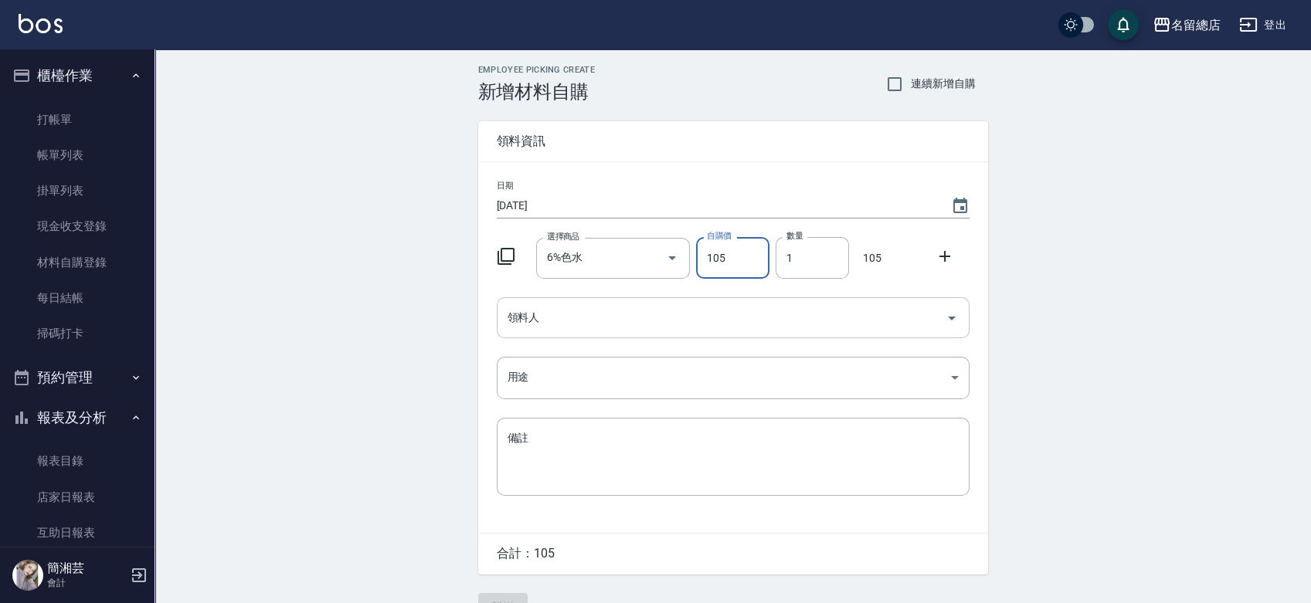
click at [650, 307] on input "領料人" at bounding box center [722, 317] width 436 height 27
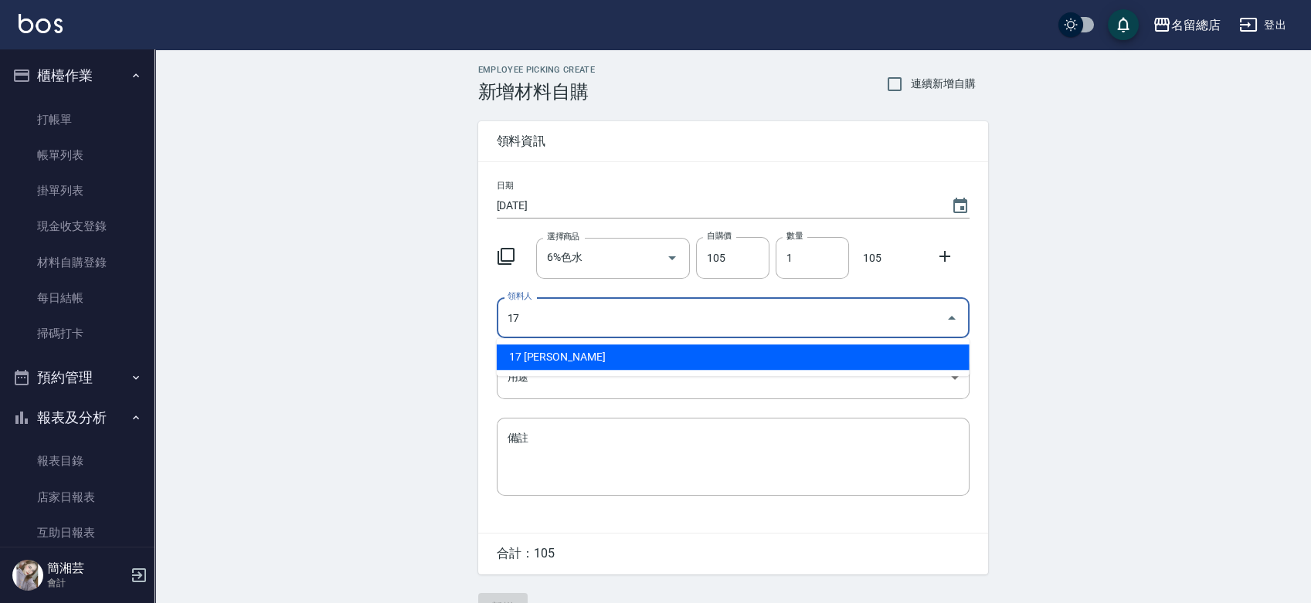
type input "17 劉明翔"
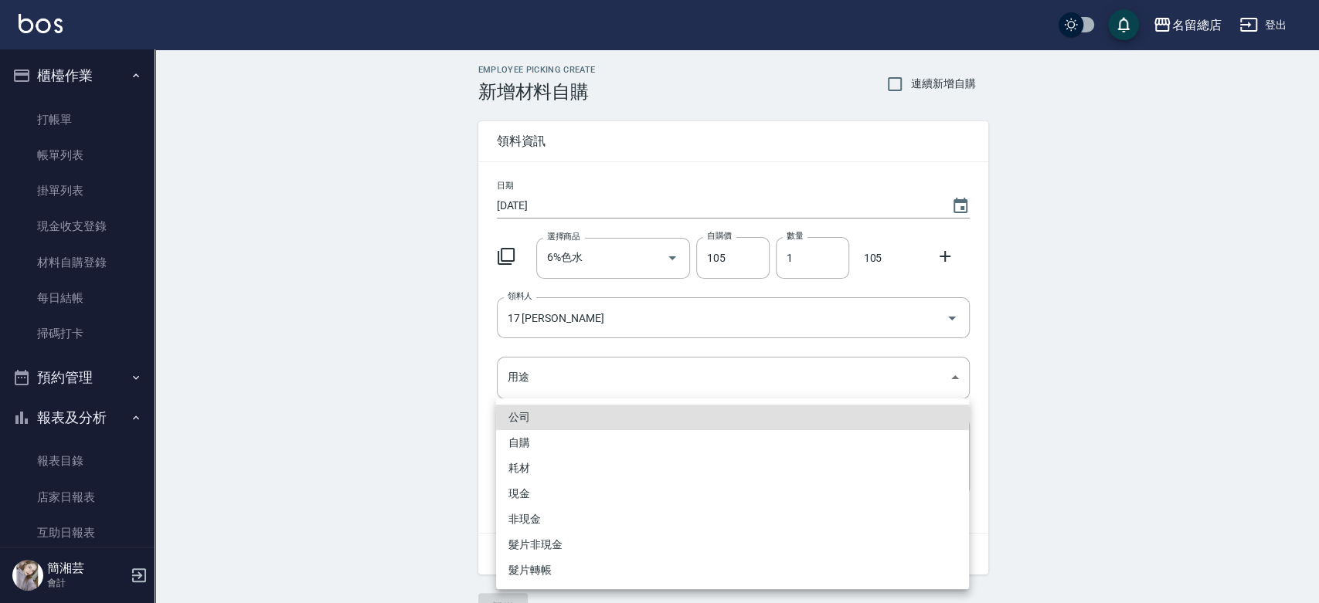
click at [542, 436] on li "自購" at bounding box center [732, 442] width 473 height 25
type input "自購"
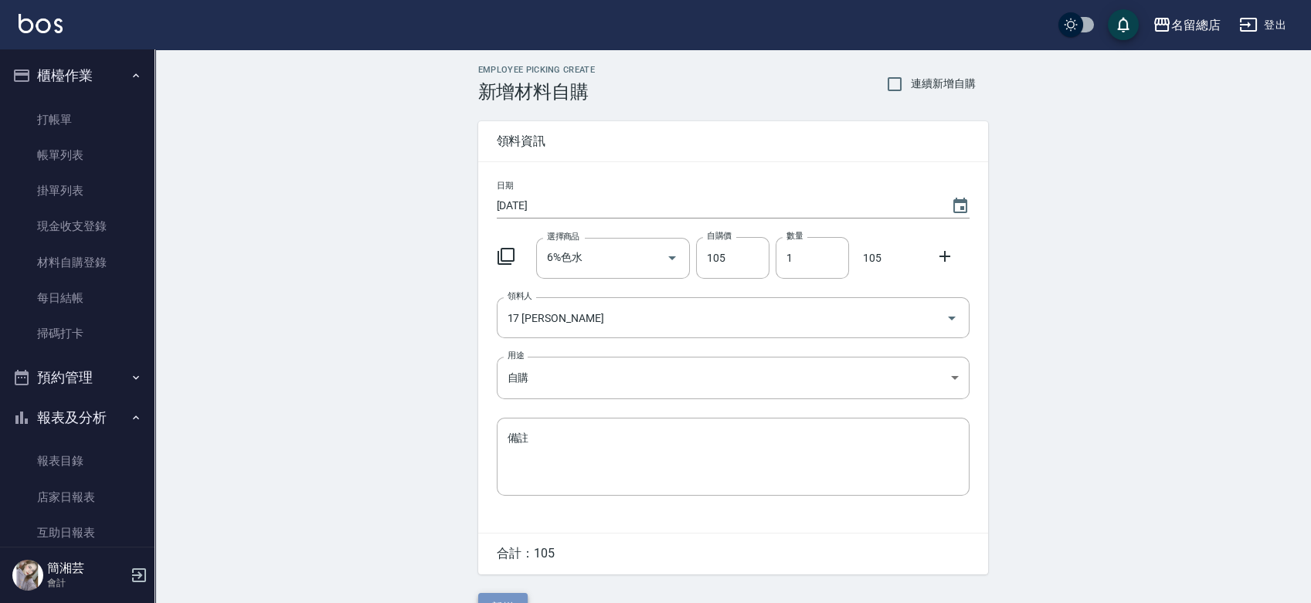
click at [508, 594] on button "新增" at bounding box center [502, 607] width 49 height 29
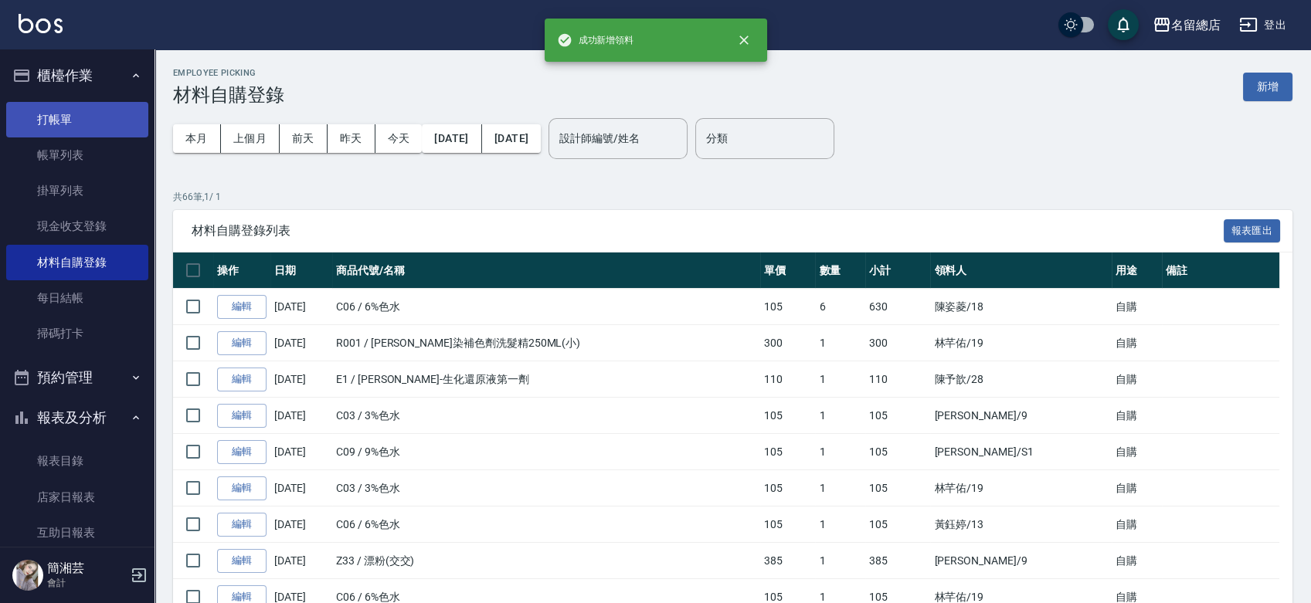
click at [66, 110] on link "打帳單" at bounding box center [77, 120] width 142 height 36
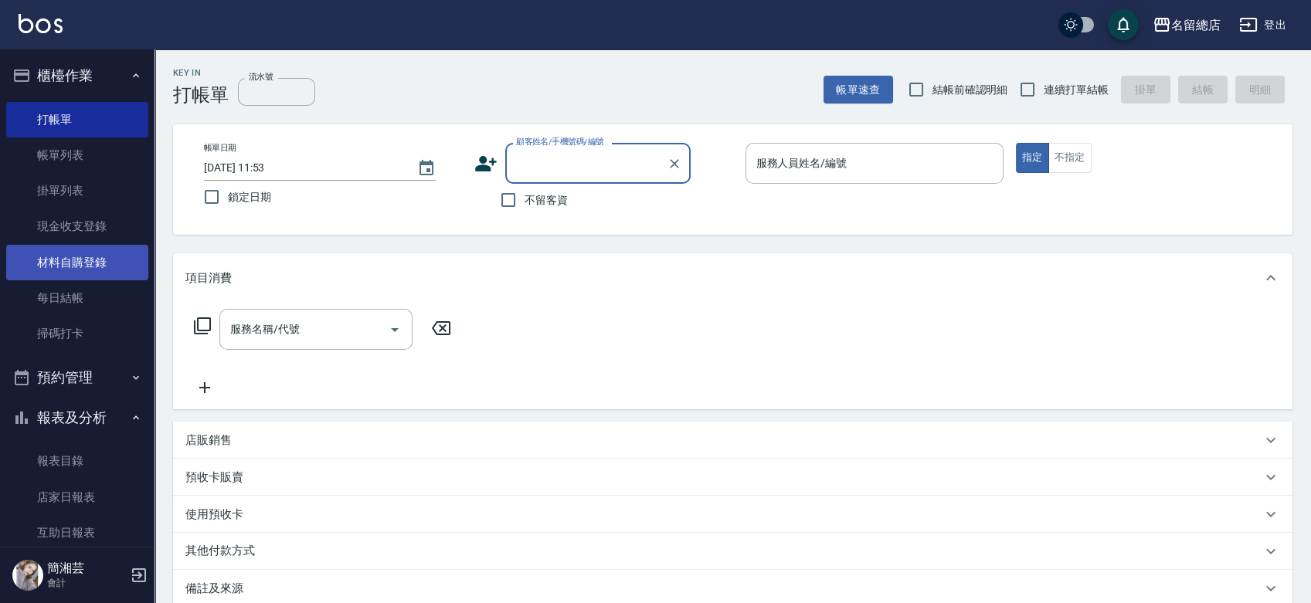
click at [56, 255] on link "材料自購登錄" at bounding box center [77, 263] width 142 height 36
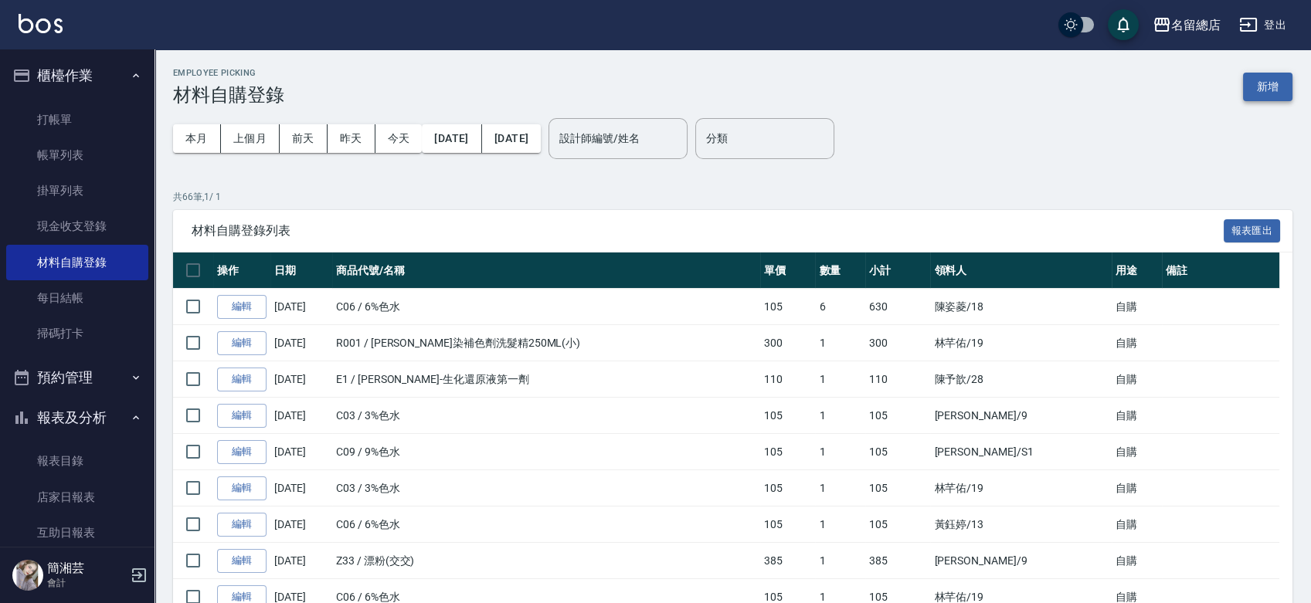
click at [1267, 76] on button "新增" at bounding box center [1267, 87] width 49 height 29
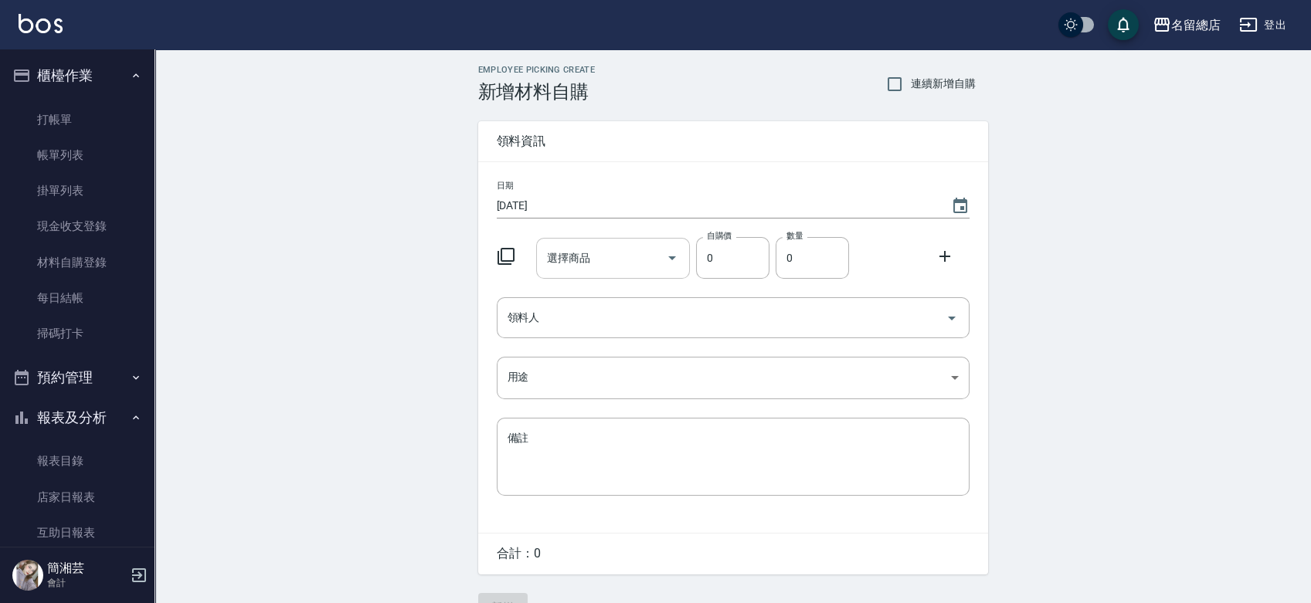
click at [579, 272] on div "選擇商品" at bounding box center [613, 258] width 154 height 41
click at [580, 268] on input "選擇商品" at bounding box center [601, 258] width 117 height 27
type input "6%色水"
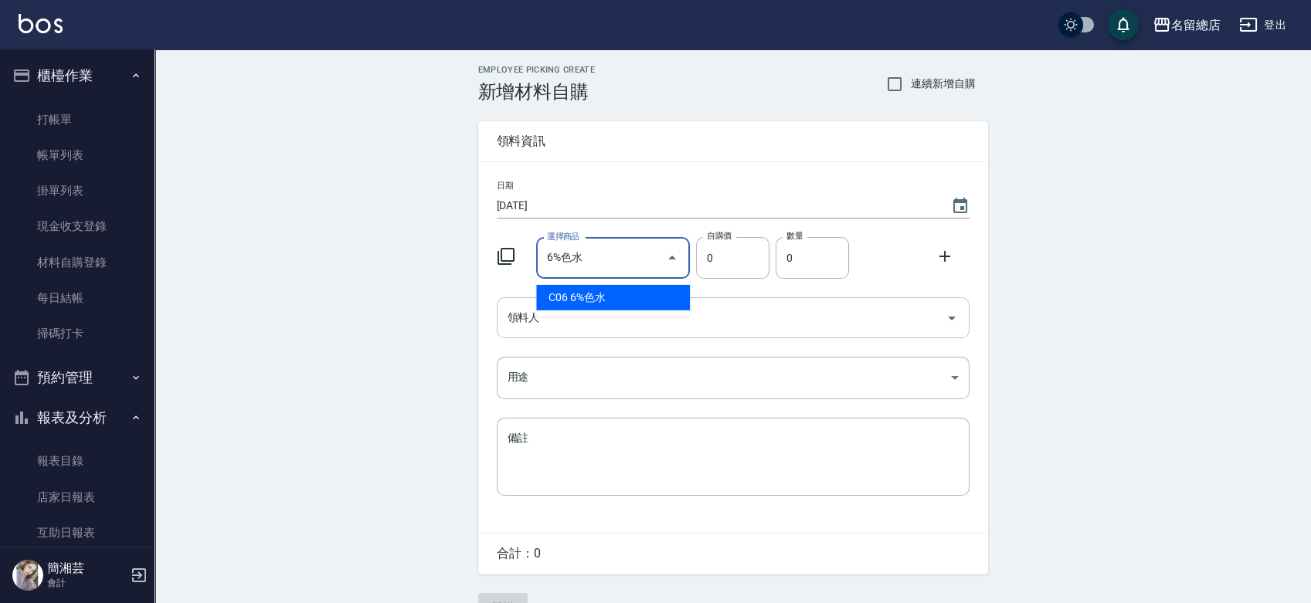
click at [640, 303] on li "C06 6%色水" at bounding box center [613, 297] width 154 height 25
type input "105"
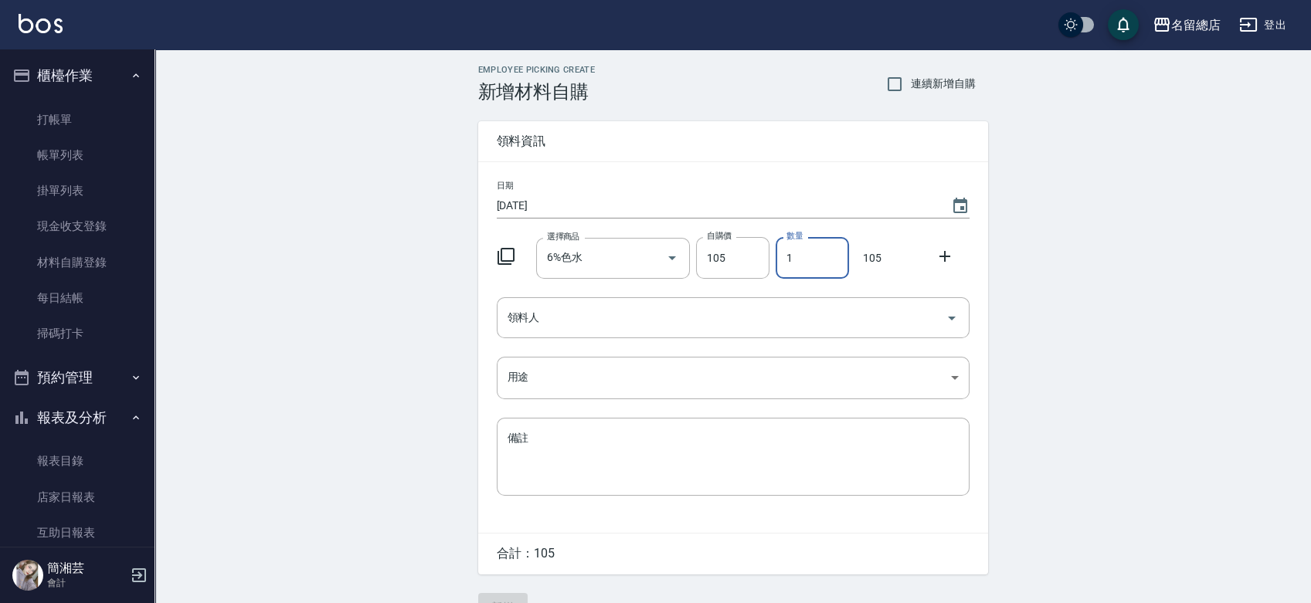
drag, startPoint x: 793, startPoint y: 265, endPoint x: 772, endPoint y: 272, distance: 22.0
click at [777, 270] on input "1" at bounding box center [812, 258] width 73 height 42
type input "2"
click at [752, 321] on input "領料人" at bounding box center [722, 317] width 436 height 27
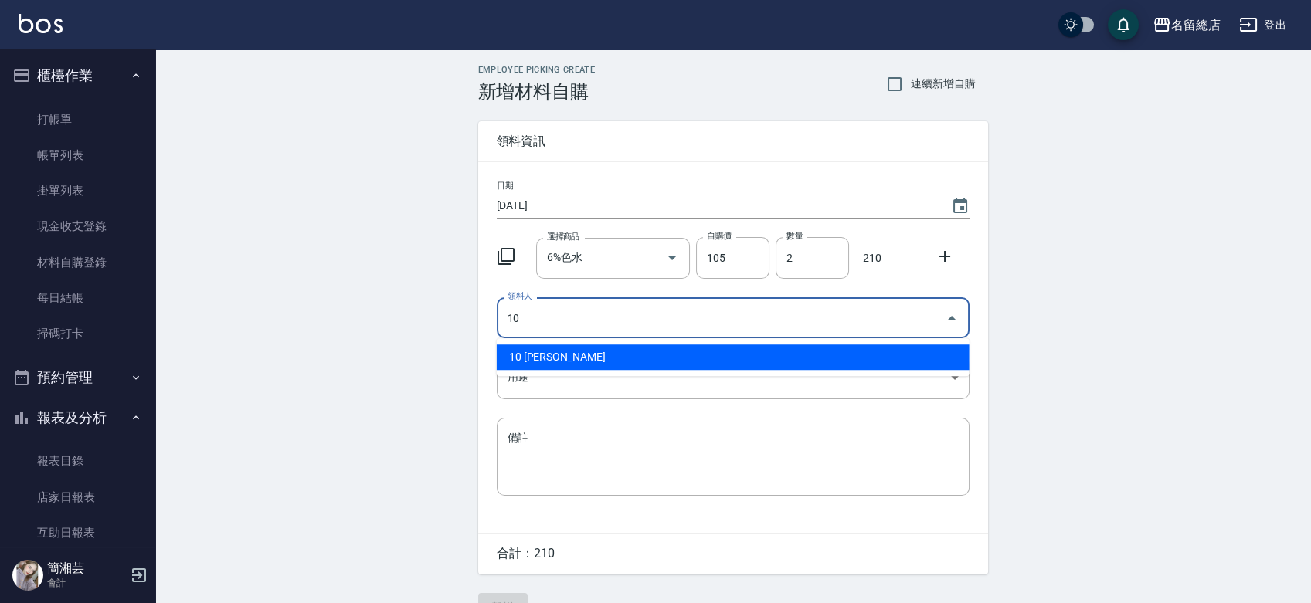
type input "10 黃品慈"
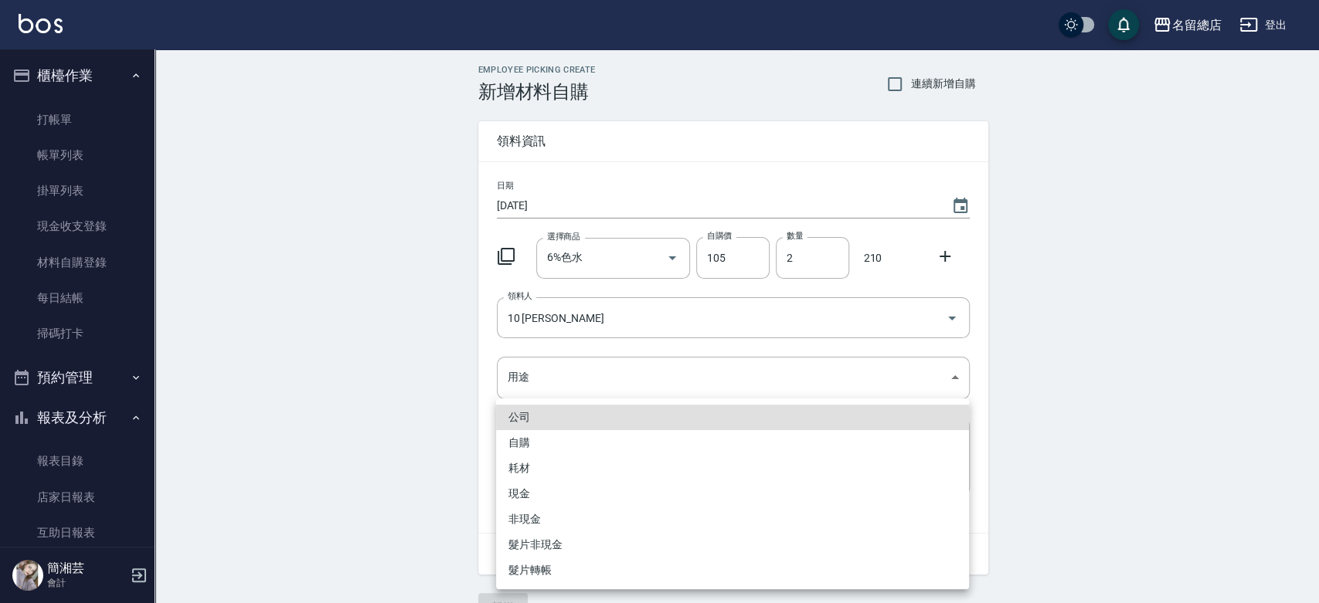
click at [680, 438] on li "自購" at bounding box center [732, 442] width 473 height 25
type input "自購"
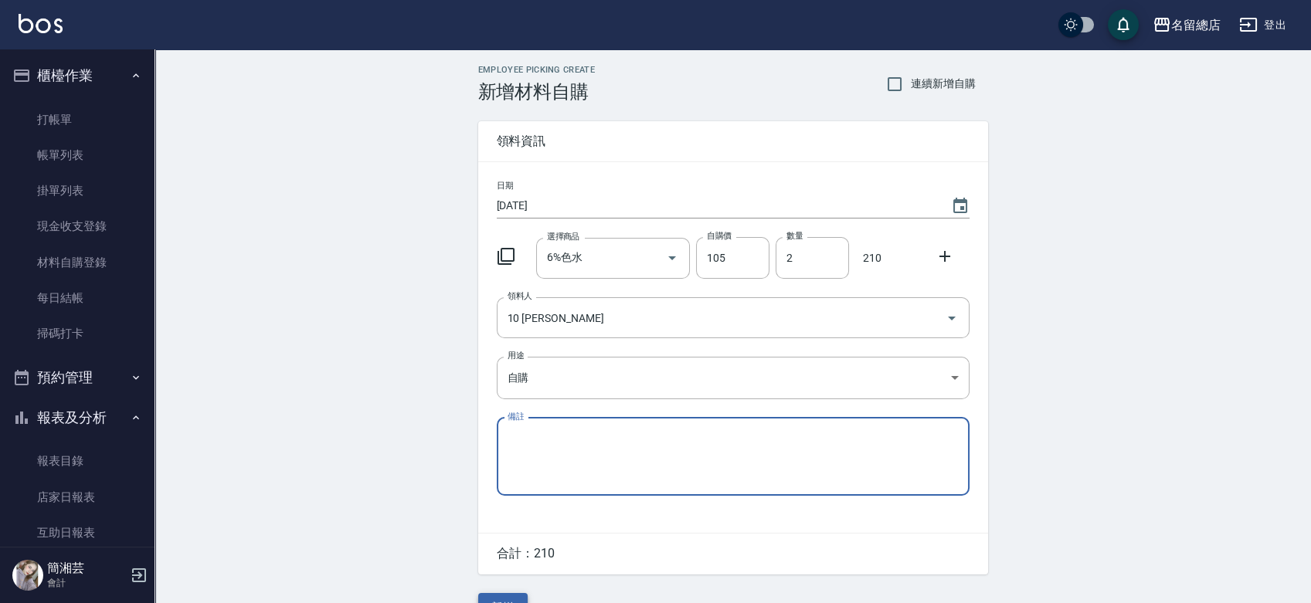
click at [515, 596] on button "新增" at bounding box center [502, 607] width 49 height 29
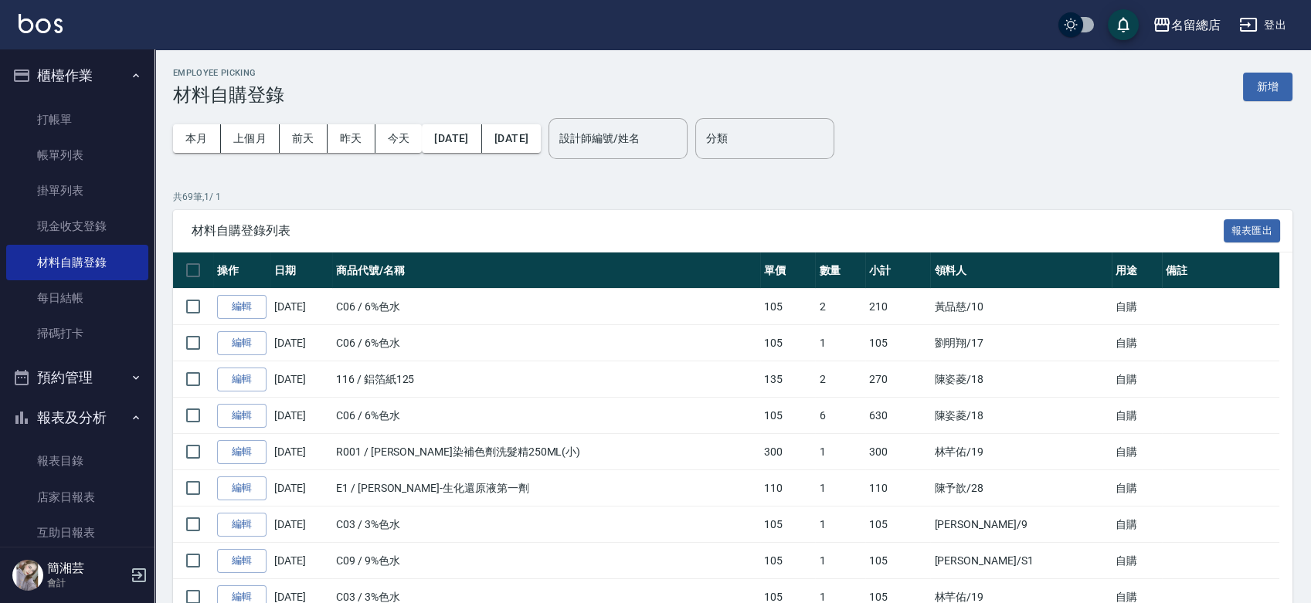
click at [1266, 101] on div "Employee Picking 材料自購登錄 新增" at bounding box center [733, 87] width 1120 height 38
click at [1258, 76] on button "新增" at bounding box center [1267, 87] width 49 height 29
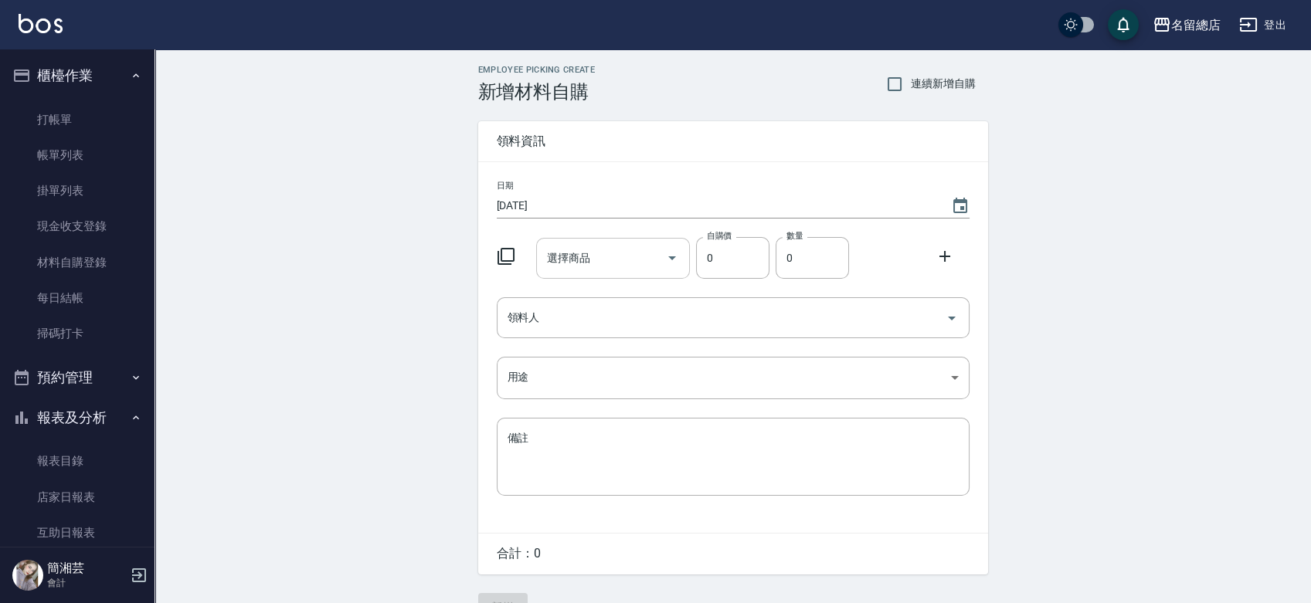
click at [532, 258] on div "選擇商品 選擇商品" at bounding box center [610, 255] width 160 height 47
click at [543, 258] on input "選擇商品" at bounding box center [601, 258] width 117 height 27
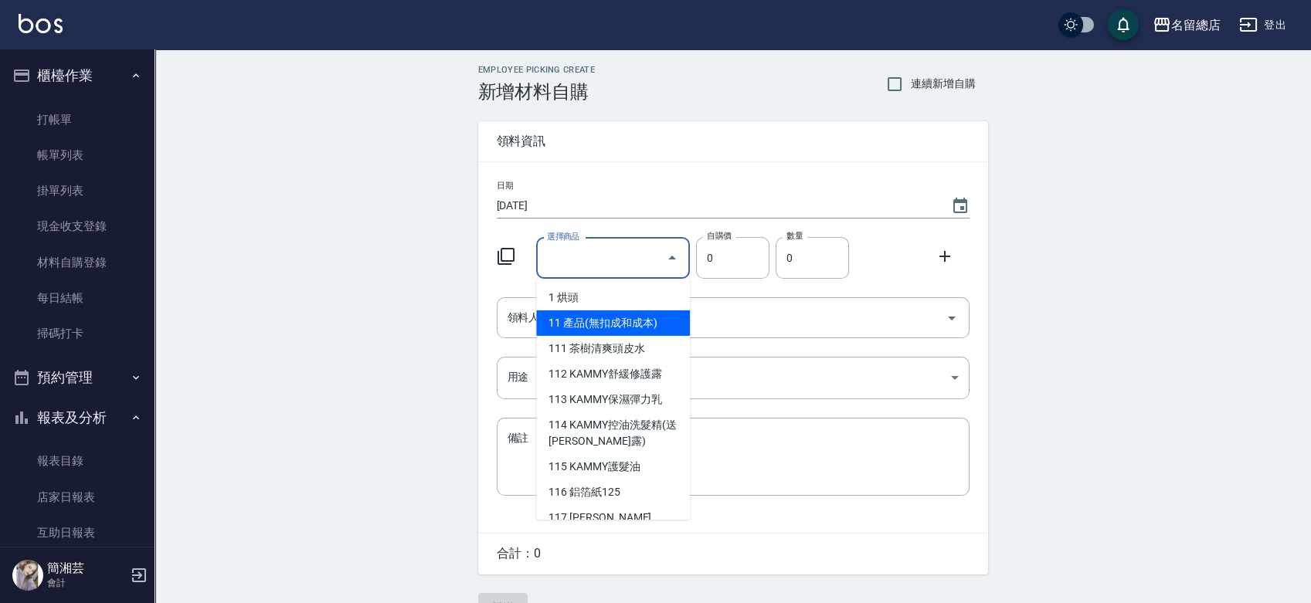
type input "手套"
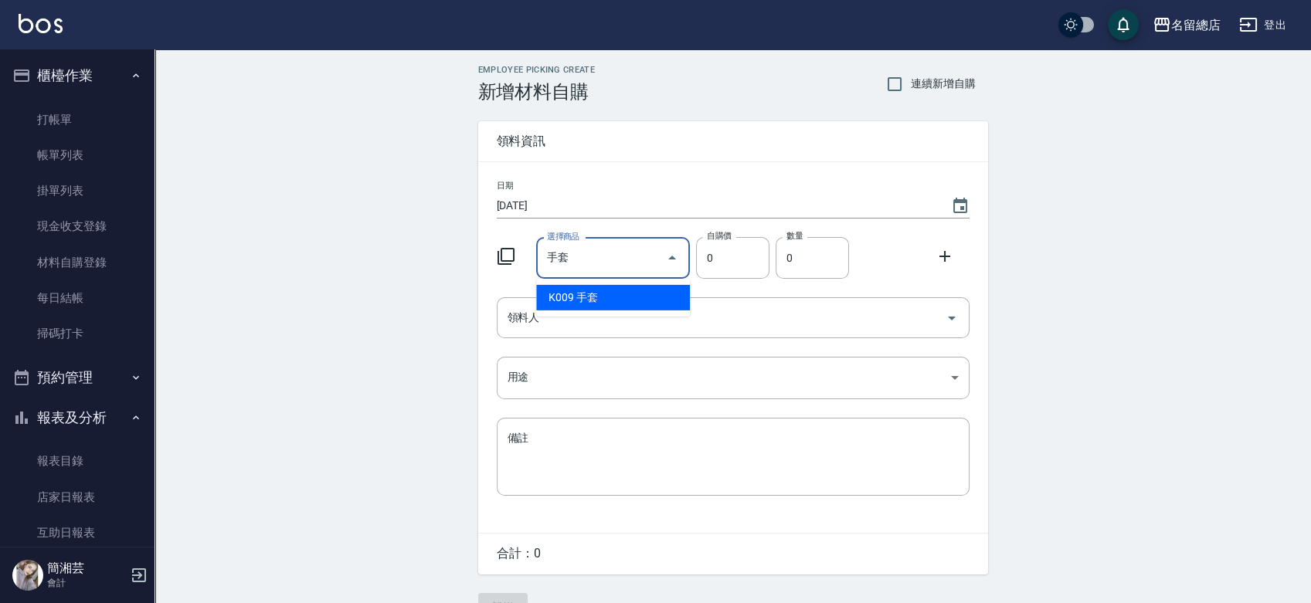
click at [587, 294] on li "K009 手套" at bounding box center [613, 297] width 154 height 25
type input "20"
type input "1"
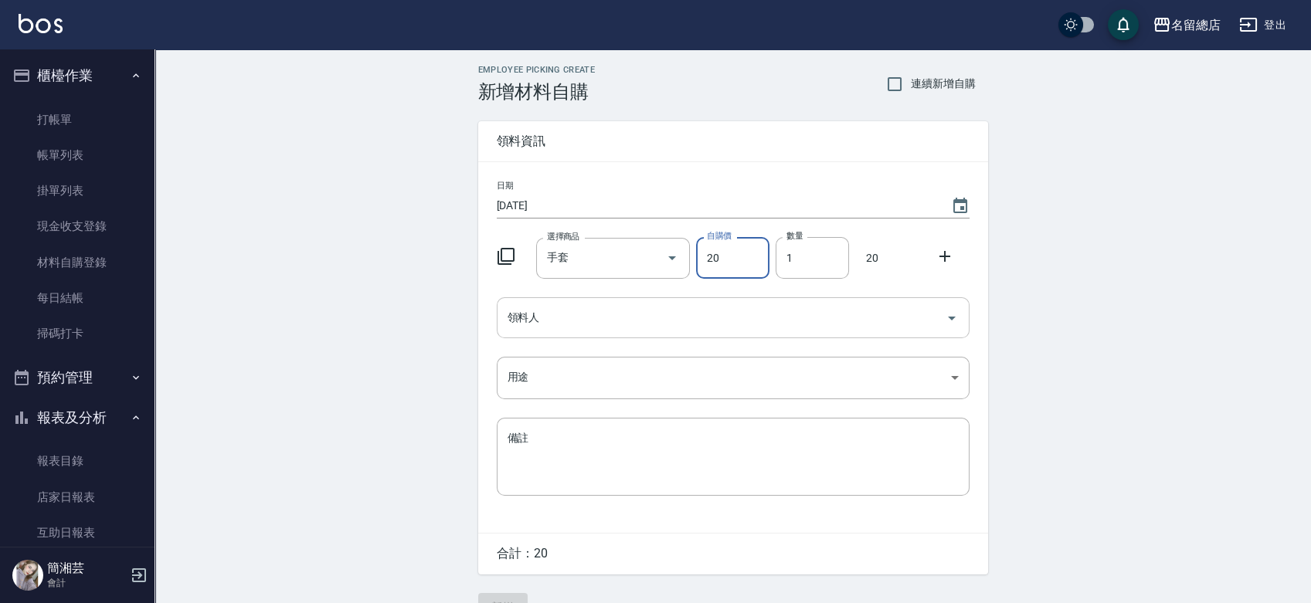
click at [586, 319] on input "領料人" at bounding box center [722, 317] width 436 height 27
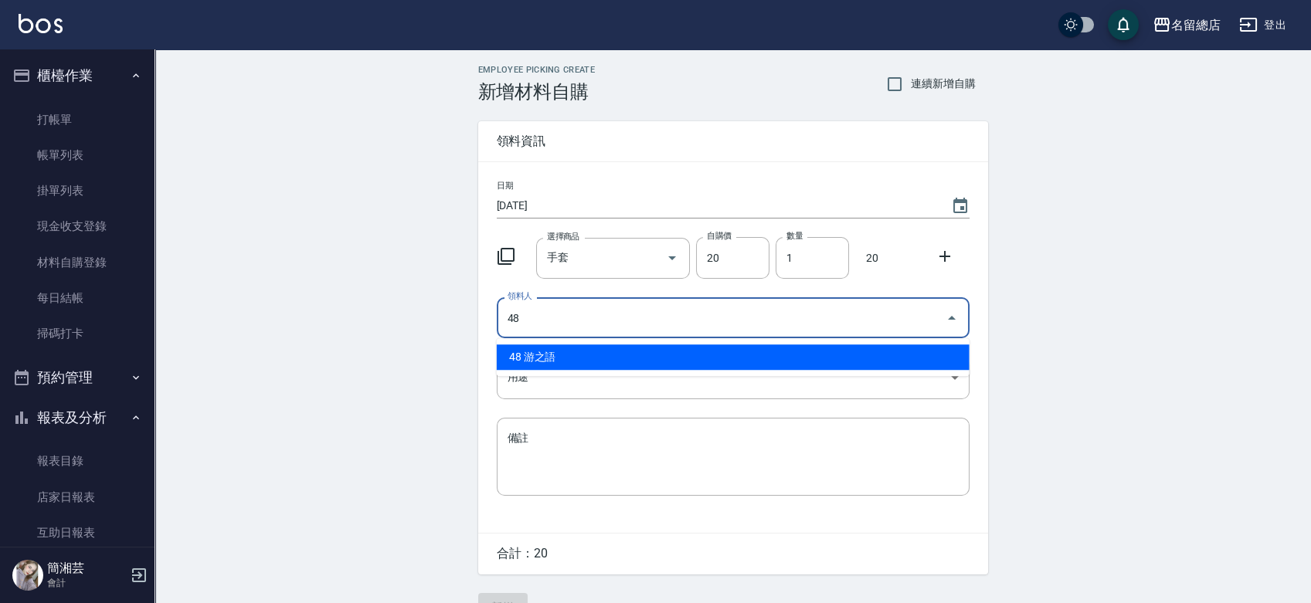
type input "48 游之語"
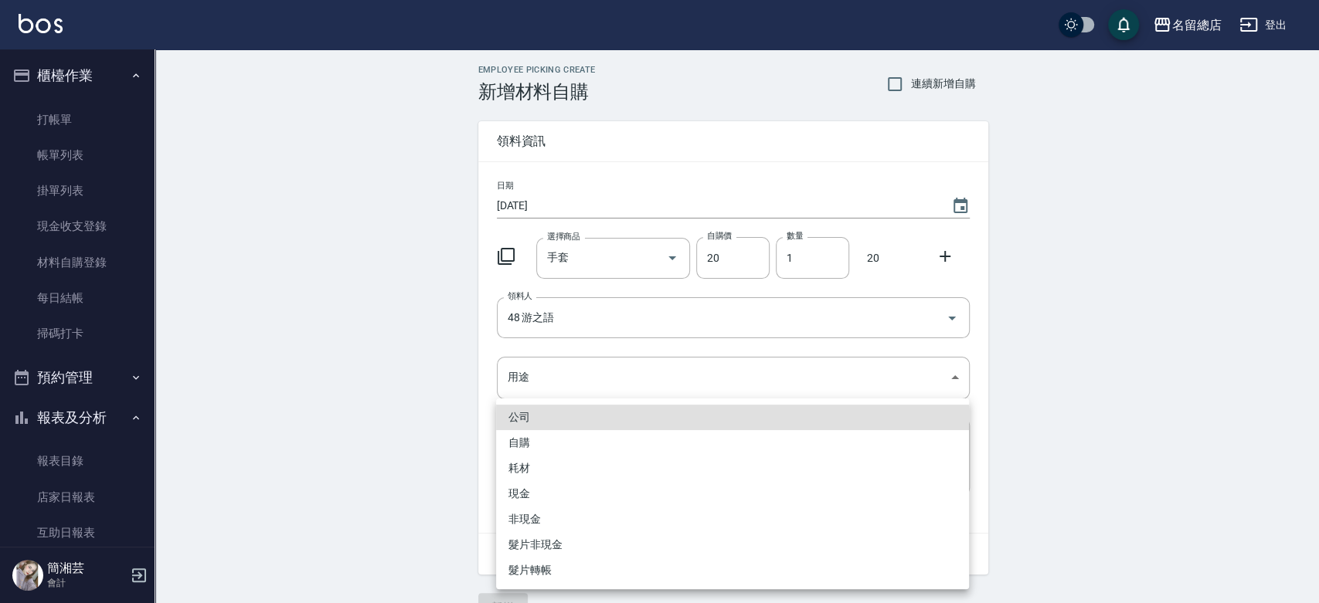
click at [610, 443] on li "自購" at bounding box center [732, 442] width 473 height 25
type input "自購"
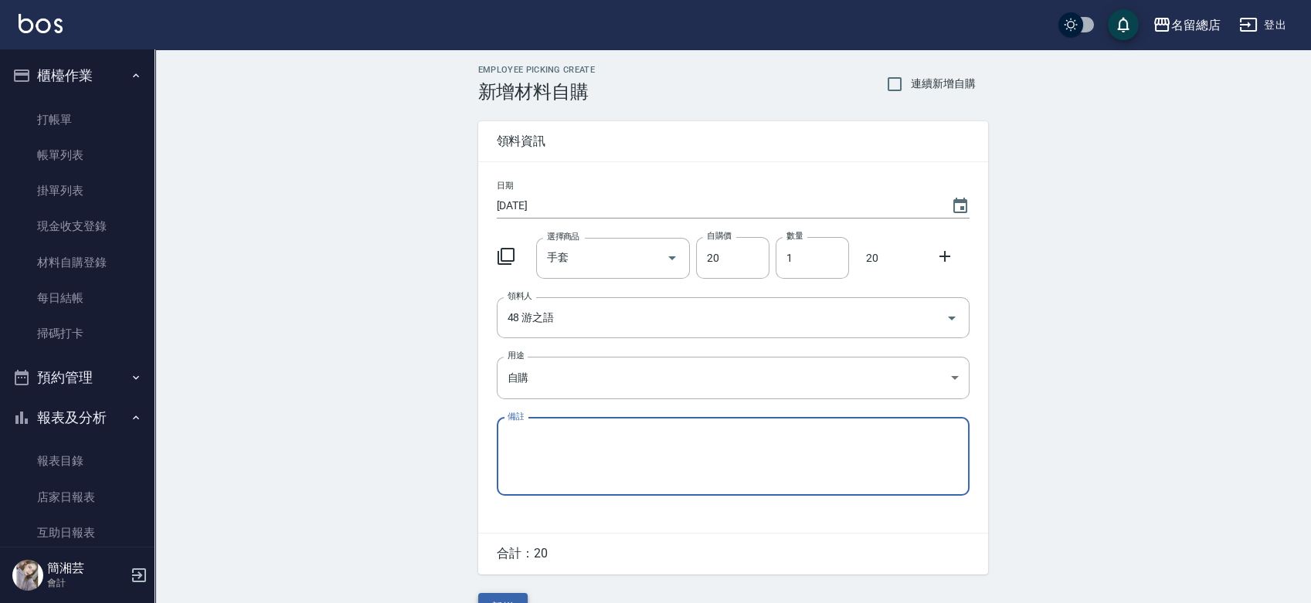
click at [511, 596] on button "新增" at bounding box center [502, 607] width 49 height 29
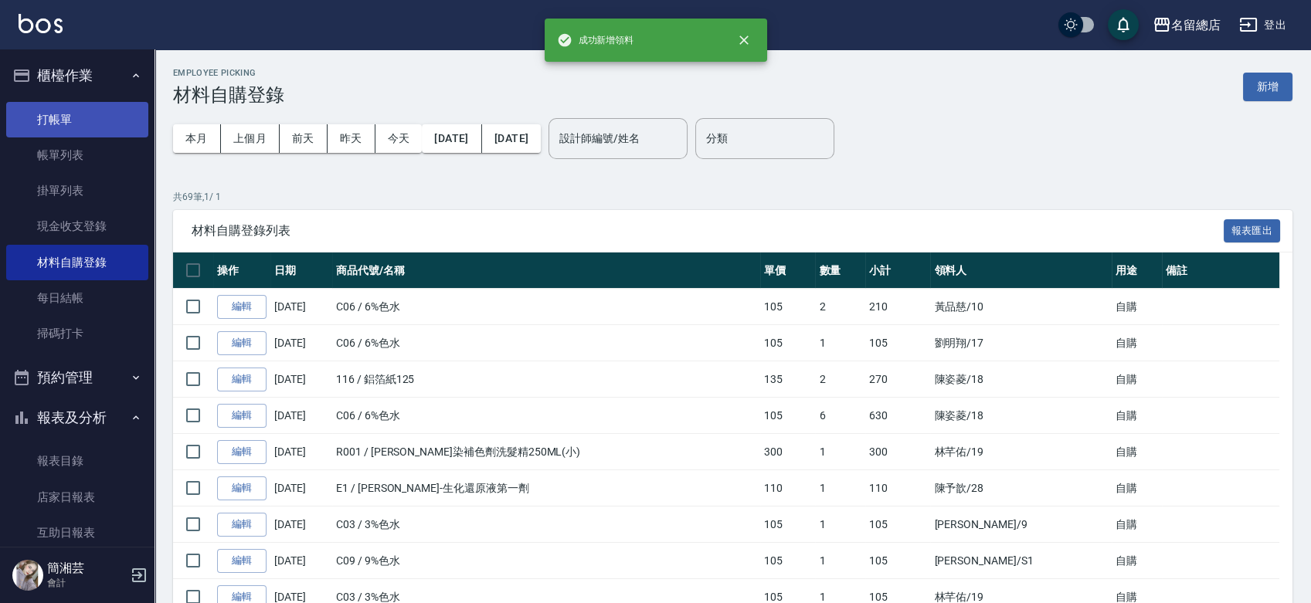
click at [134, 104] on ul "打帳單 帳單列表 掛單列表 現金收支登錄 材料自購登錄 每日結帳 掃碼打卡" at bounding box center [77, 227] width 142 height 263
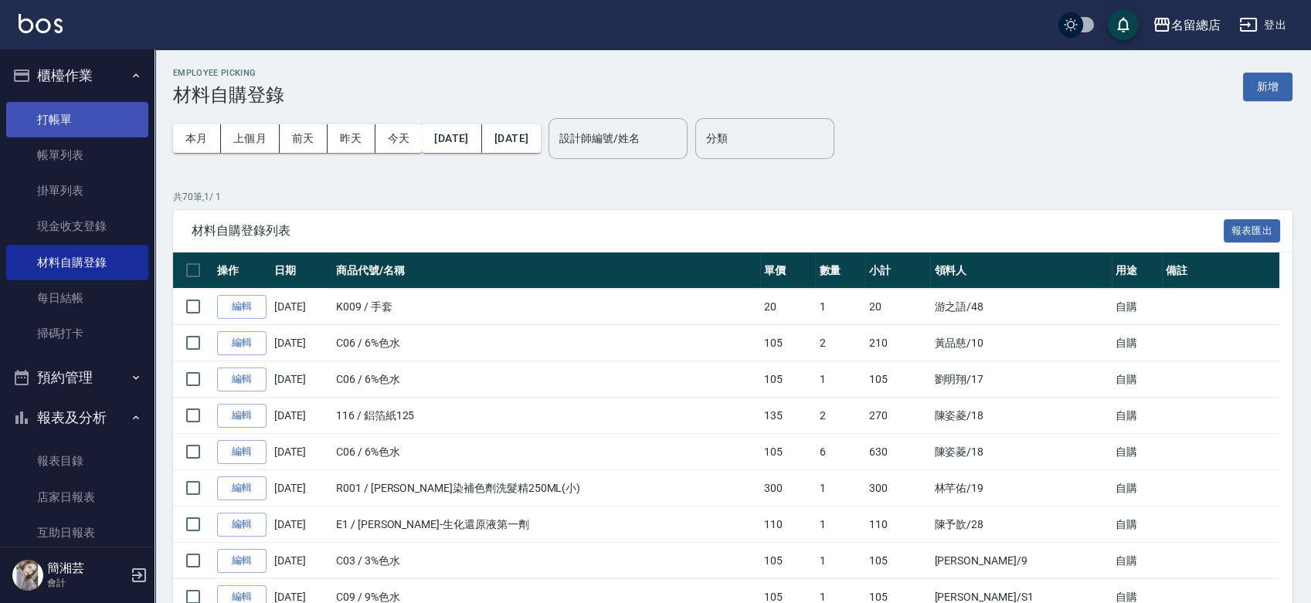
click at [82, 120] on link "打帳單" at bounding box center [77, 120] width 142 height 36
